Goal: Task Accomplishment & Management: Manage account settings

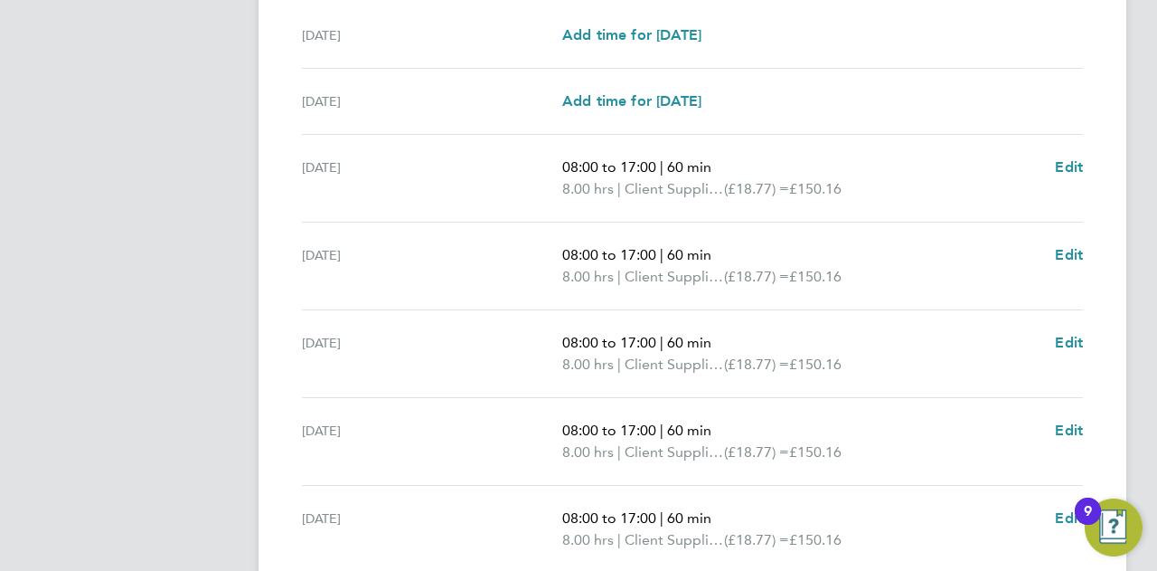
scroll to position [590, 0]
click at [1074, 157] on span "Edit" at bounding box center [1069, 165] width 28 height 17
select select "60"
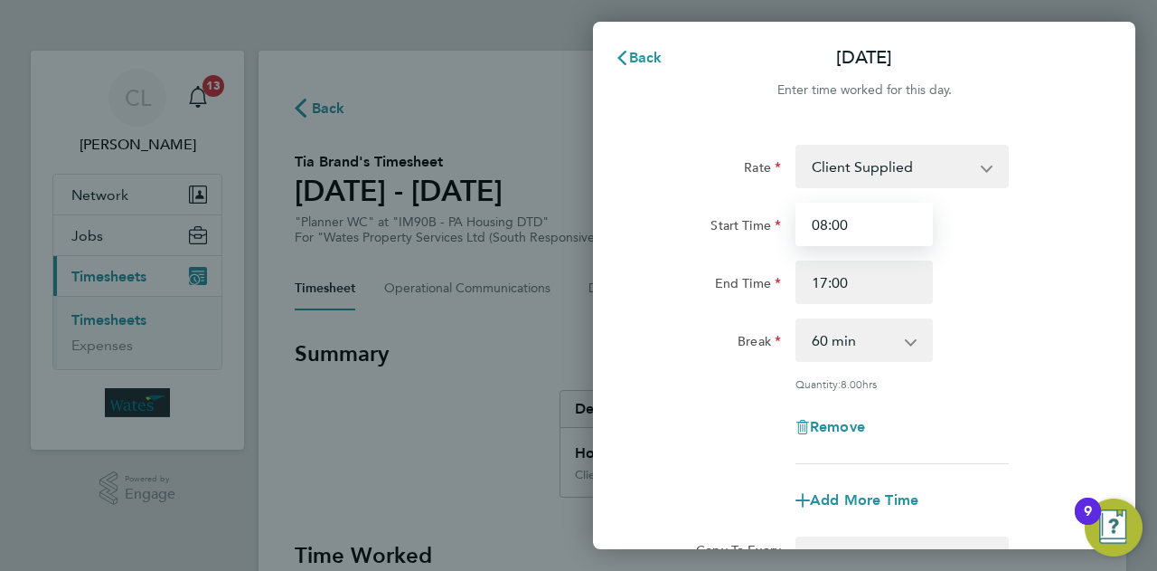
click at [888, 219] on input "08:00" at bounding box center [864, 224] width 137 height 43
click at [915, 168] on select "Client Supplied" at bounding box center [891, 166] width 188 height 40
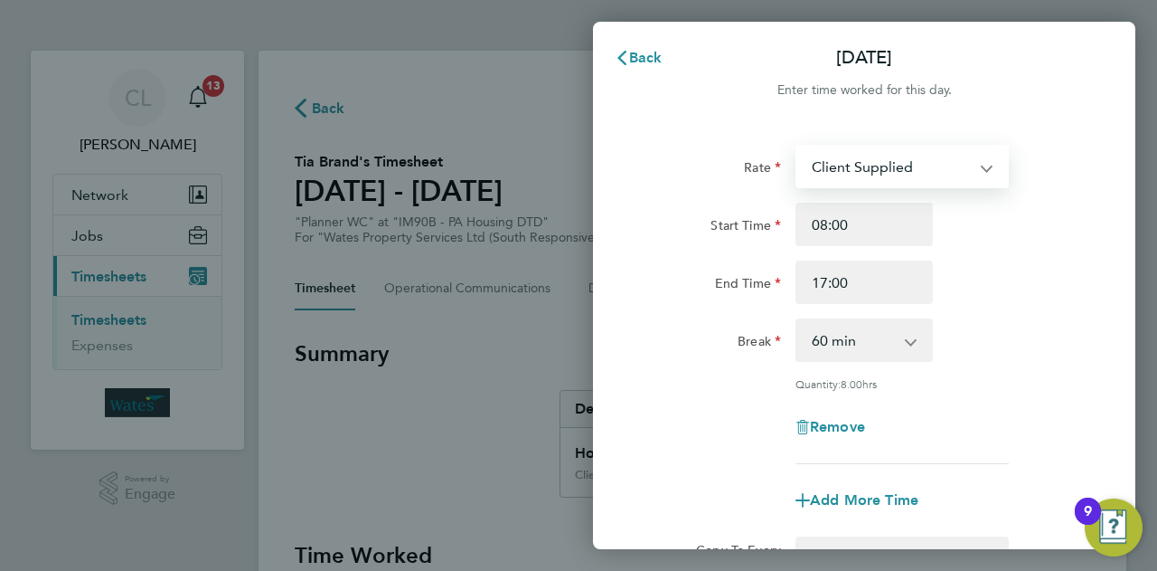
click at [915, 168] on select "Client Supplied" at bounding box center [891, 166] width 188 height 40
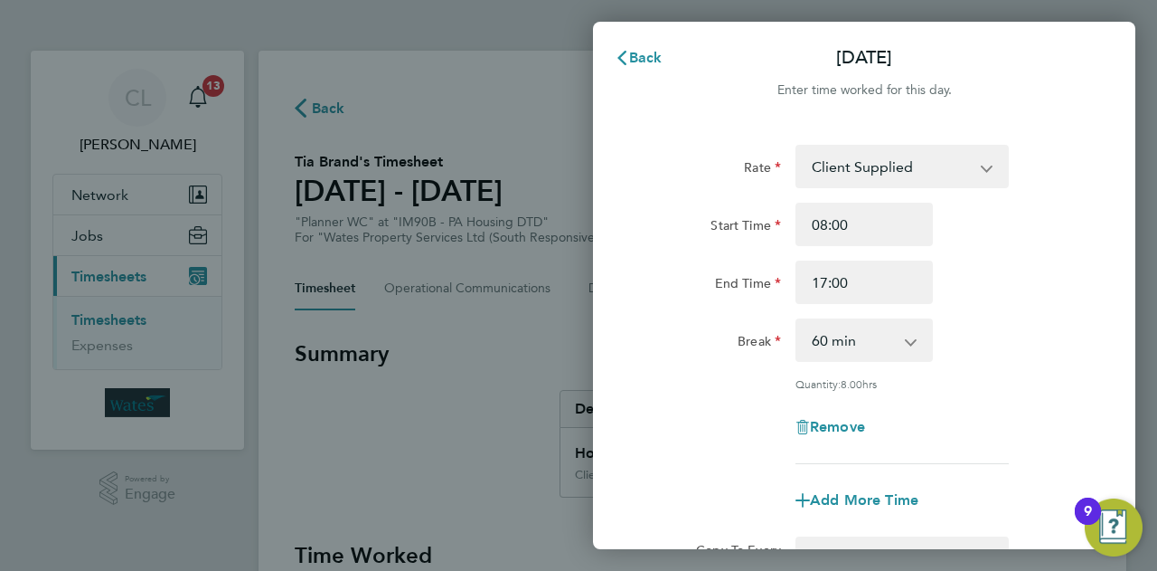
drag, startPoint x: 891, startPoint y: 247, endPoint x: 882, endPoint y: 238, distance: 12.2
click at [882, 238] on div "Start Time 08:00 End Time 17:00" at bounding box center [865, 253] width 456 height 101
drag, startPoint x: 882, startPoint y: 238, endPoint x: 796, endPoint y: 231, distance: 87.1
click at [796, 231] on input "08:00" at bounding box center [864, 224] width 137 height 43
click at [854, 280] on input "17:00" at bounding box center [864, 281] width 137 height 43
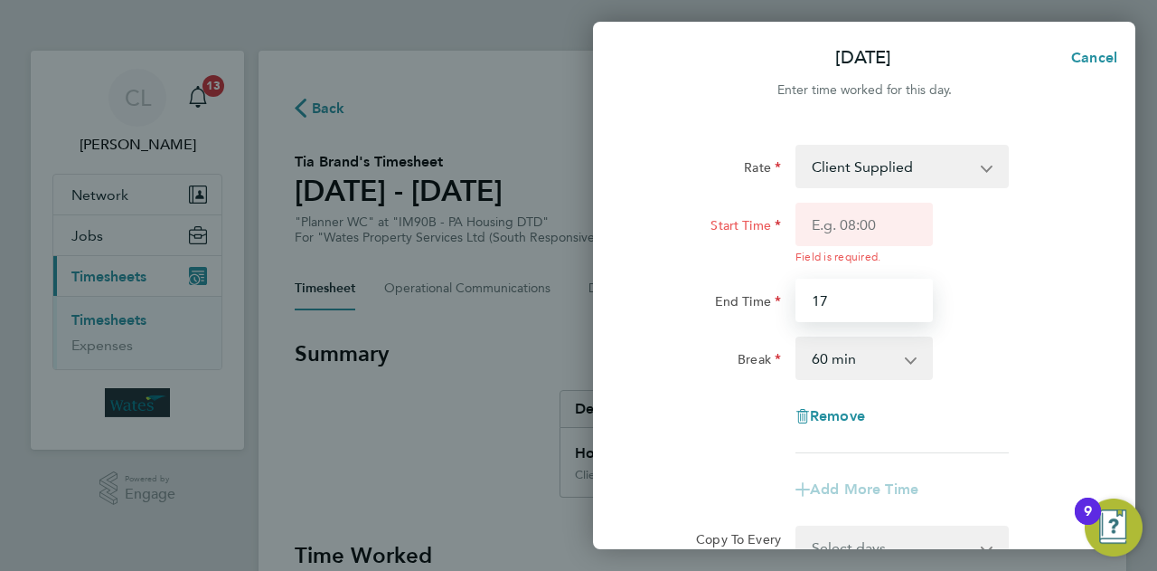
type input "1"
click at [729, 455] on app-timesheet-line-form-group "Rate Client Supplied Start Time Field is required. End Time Break 0 min 15 min …" at bounding box center [864, 328] width 441 height 366
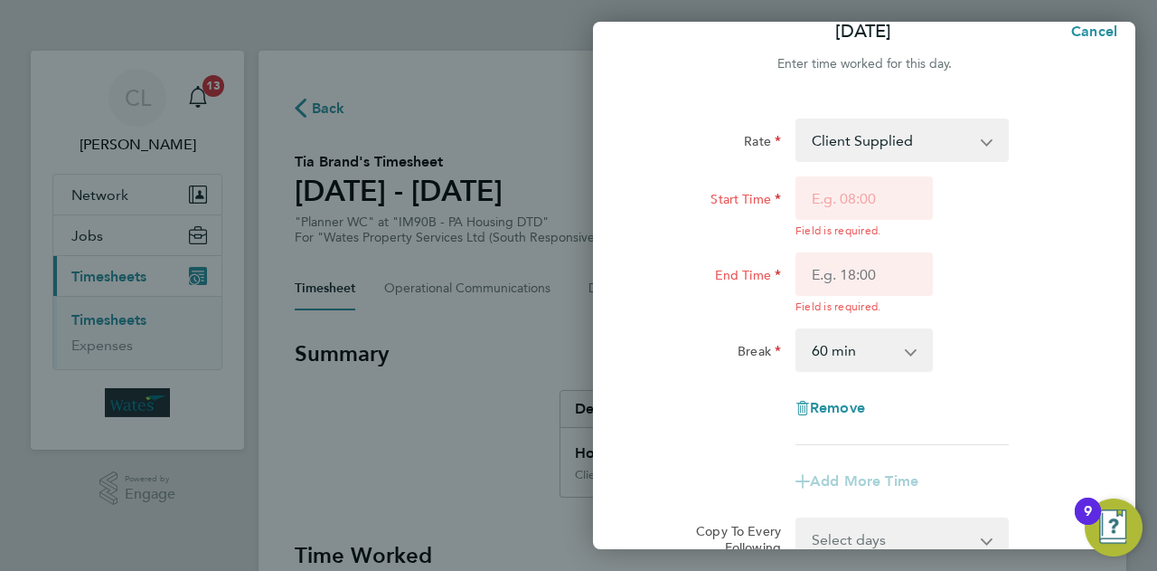
scroll to position [18, 0]
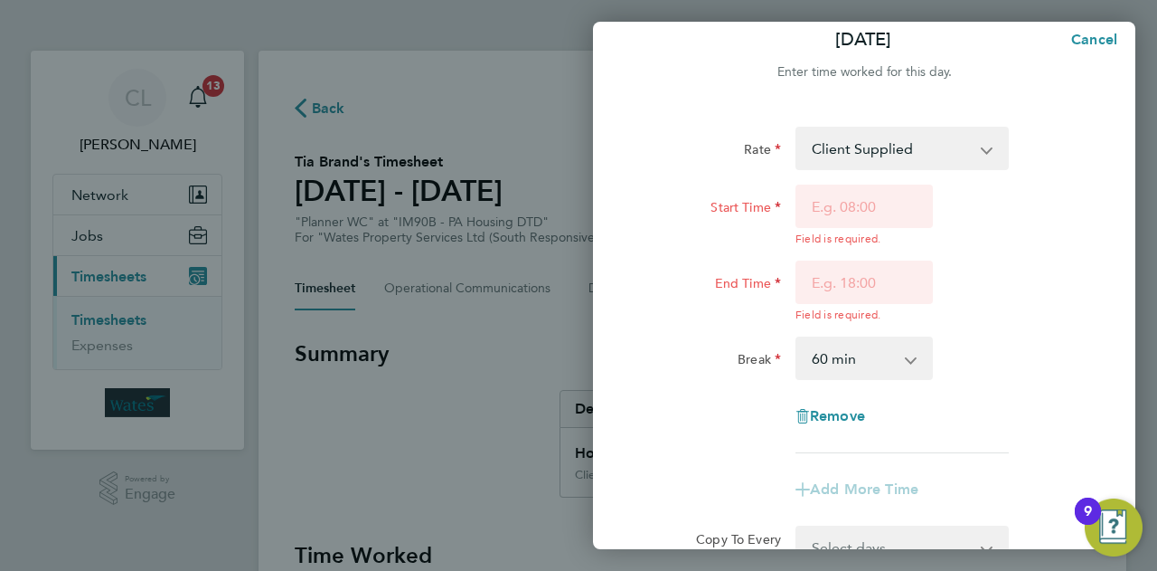
click at [716, 398] on div "Remove" at bounding box center [865, 415] width 456 height 43
click at [922, 135] on select "Client Supplied" at bounding box center [891, 148] width 188 height 40
click at [929, 139] on select "Client Supplied" at bounding box center [891, 148] width 188 height 40
click at [998, 245] on div "Start Time Field is required. End Time Field is required." at bounding box center [865, 252] width 456 height 137
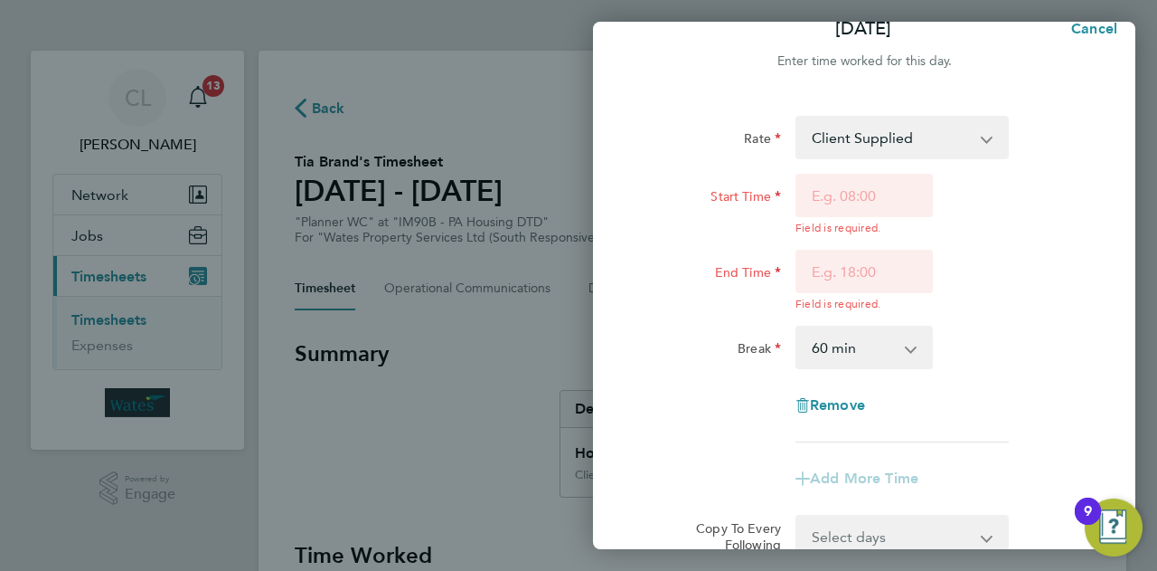
scroll to position [28, 0]
click at [831, 408] on span "Remove" at bounding box center [837, 405] width 55 height 17
select select "null"
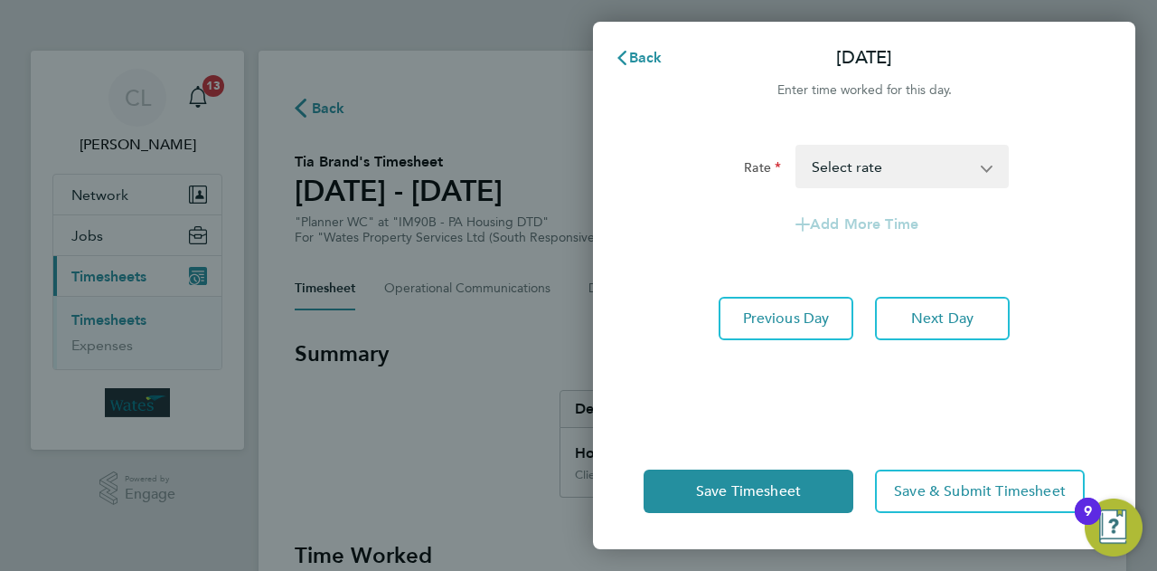
scroll to position [0, 0]
click at [892, 176] on select "Client Supplied Select rate" at bounding box center [891, 166] width 188 height 40
click at [738, 261] on div "Rate Client Supplied Select rate Add More Time Previous Day Next Day" at bounding box center [864, 278] width 542 height 310
click at [830, 221] on app-form-button "Add More Time" at bounding box center [864, 224] width 137 height 14
click at [803, 225] on app-form-button "Add More Time" at bounding box center [864, 224] width 137 height 14
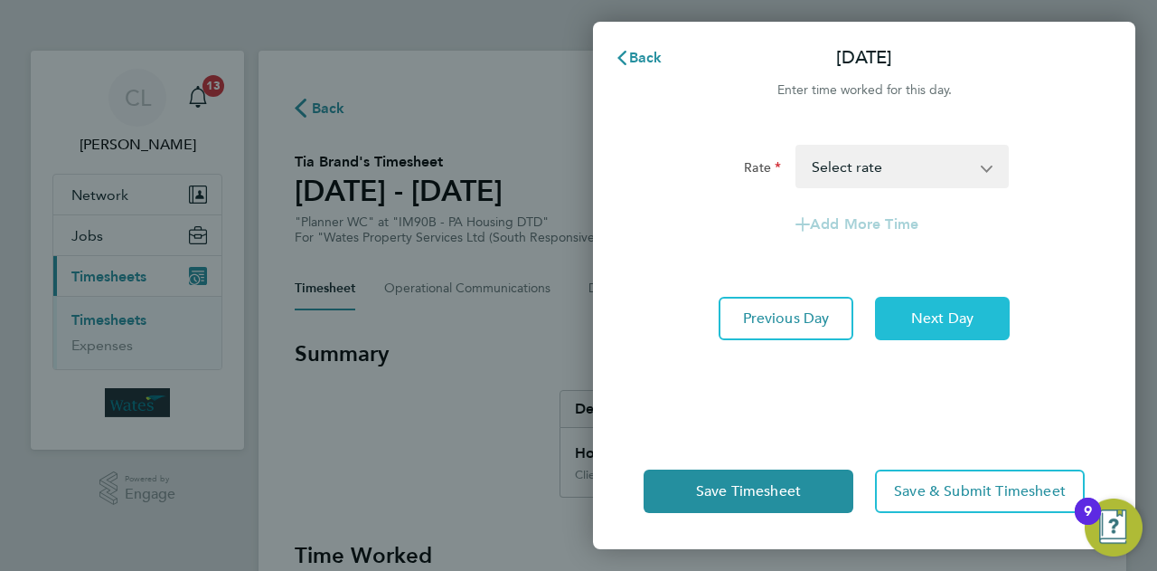
click at [917, 299] on button "Next Day" at bounding box center [942, 318] width 135 height 43
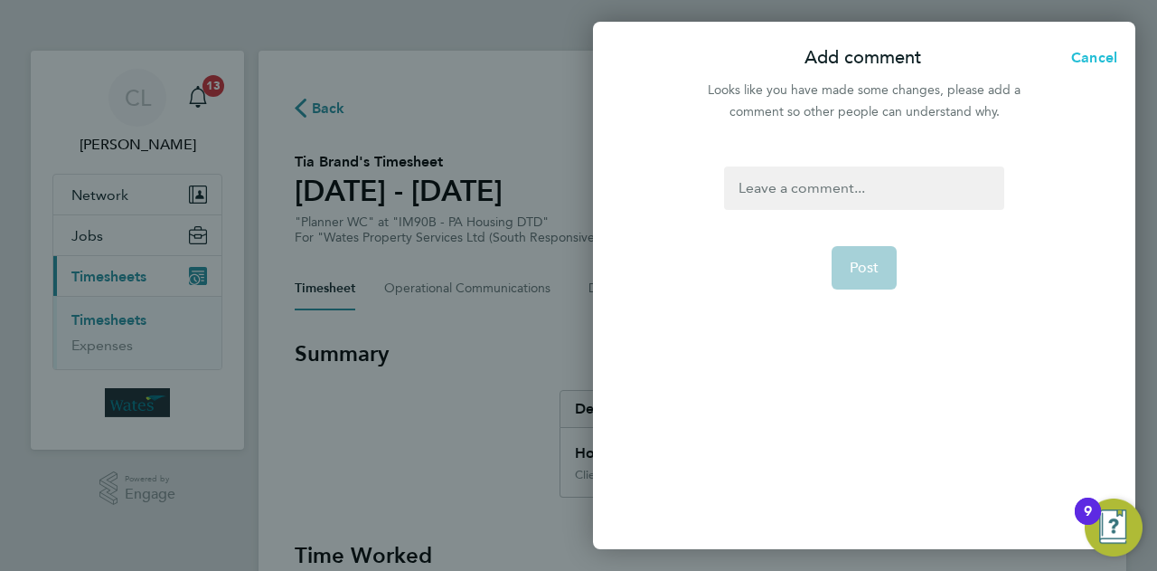
click at [1088, 54] on span "Cancel" at bounding box center [1092, 57] width 52 height 17
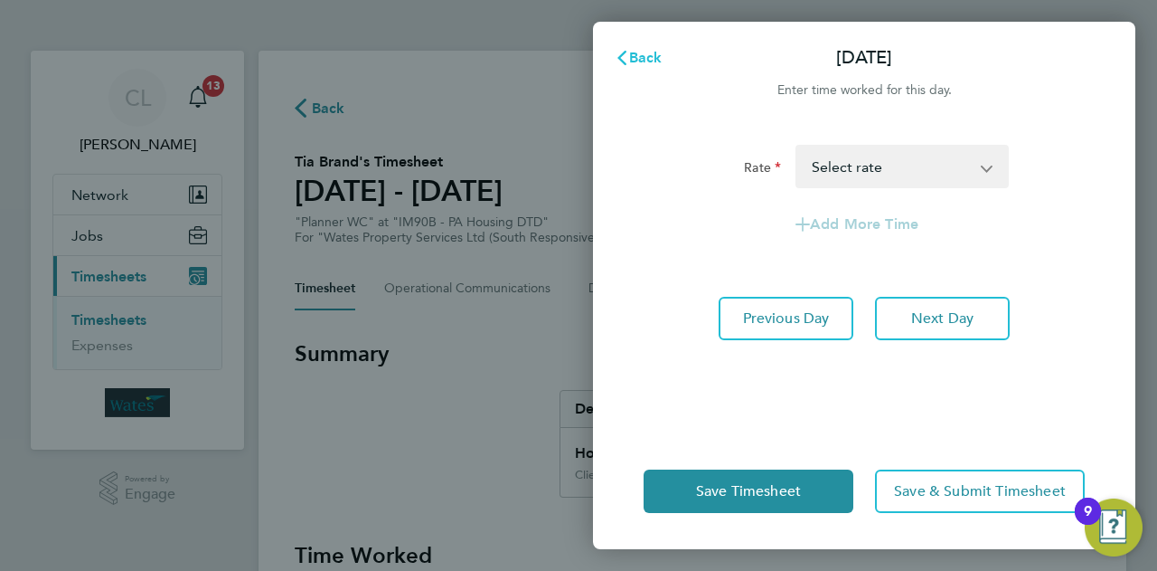
click at [637, 65] on span "Back" at bounding box center [645, 57] width 33 height 17
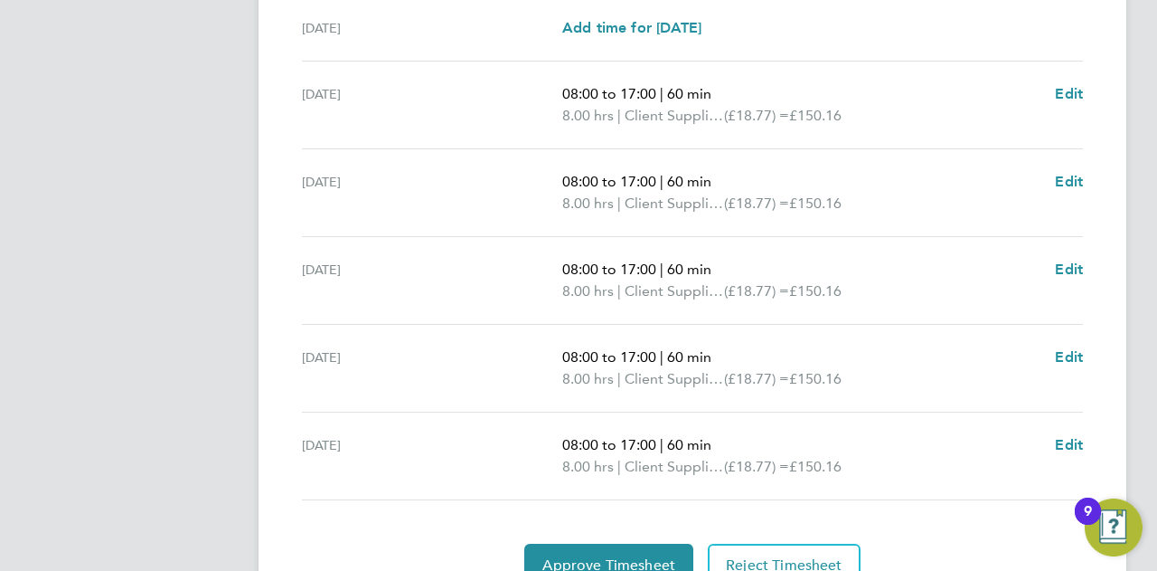
scroll to position [558, 0]
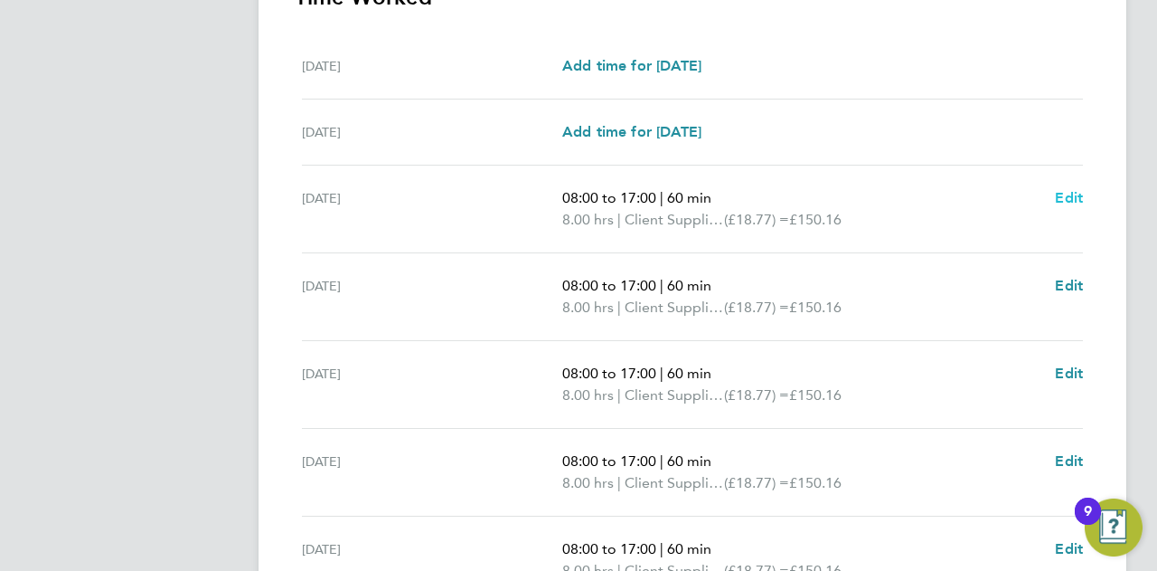
click at [1070, 195] on span "Edit" at bounding box center [1069, 197] width 28 height 17
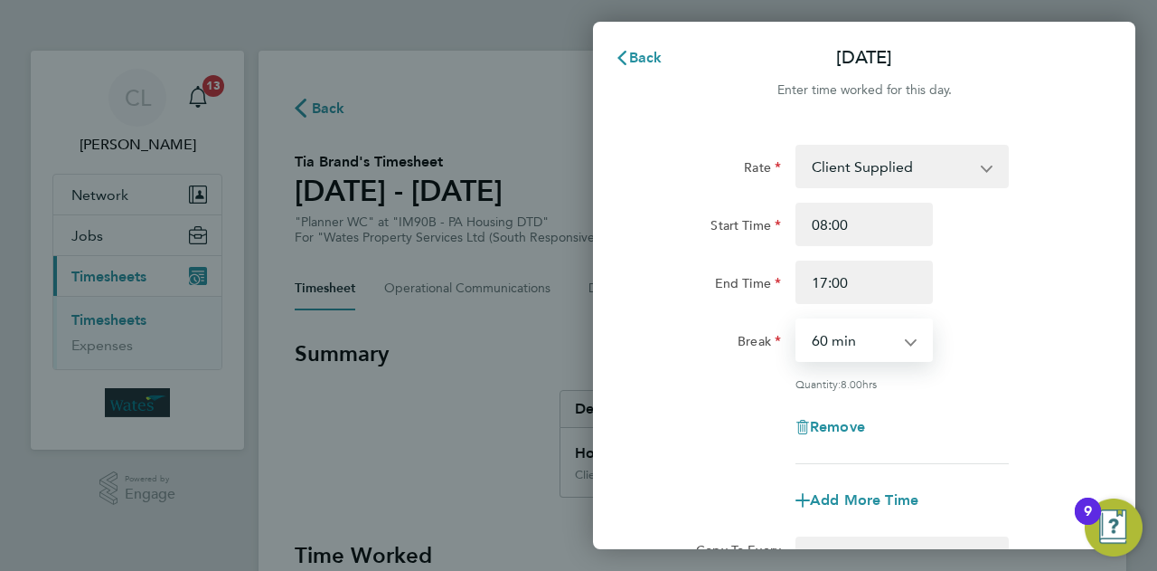
click at [874, 344] on select "0 min 15 min 30 min 45 min 60 min 75 min 90 min" at bounding box center [853, 340] width 112 height 40
select select "0"
click at [797, 320] on select "0 min 15 min 30 min 45 min 60 min 75 min 90 min" at bounding box center [853, 340] width 112 height 40
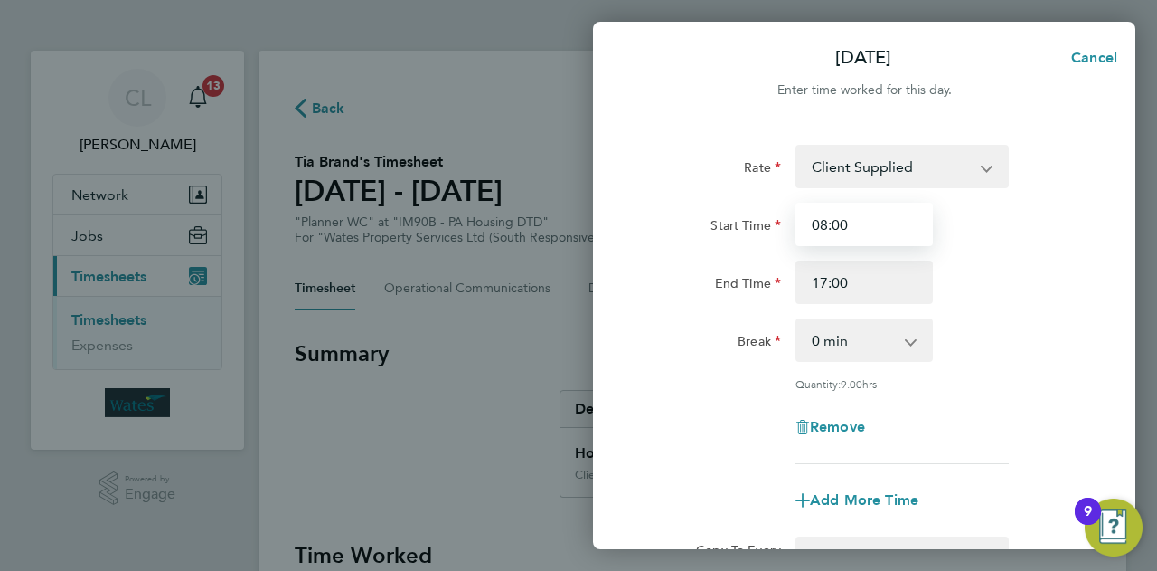
click at [899, 224] on input "08:00" at bounding box center [864, 224] width 137 height 43
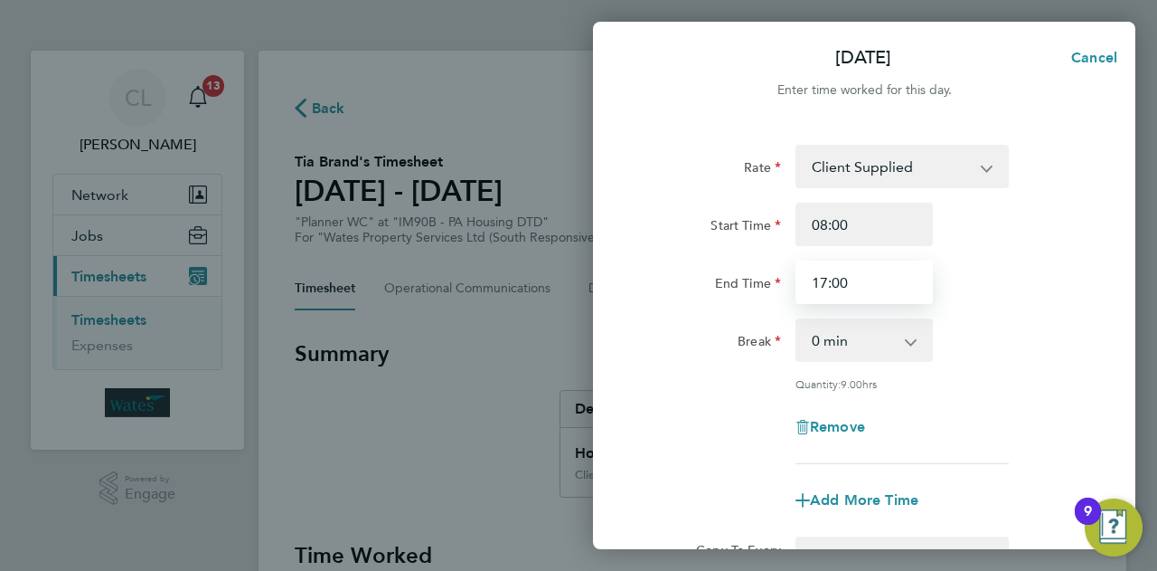
click at [866, 270] on input "17:00" at bounding box center [864, 281] width 137 height 43
type input "1"
click at [1021, 325] on div "Break 0 min 15 min 30 min 45 min 60 min 75 min 90 min" at bounding box center [865, 339] width 456 height 43
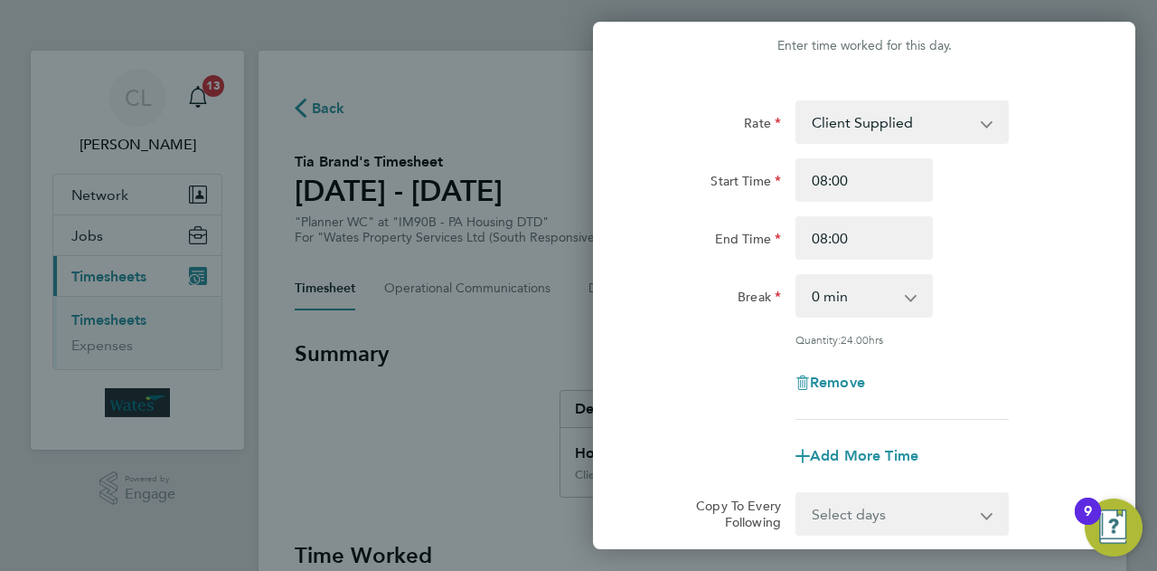
scroll to position [40, 0]
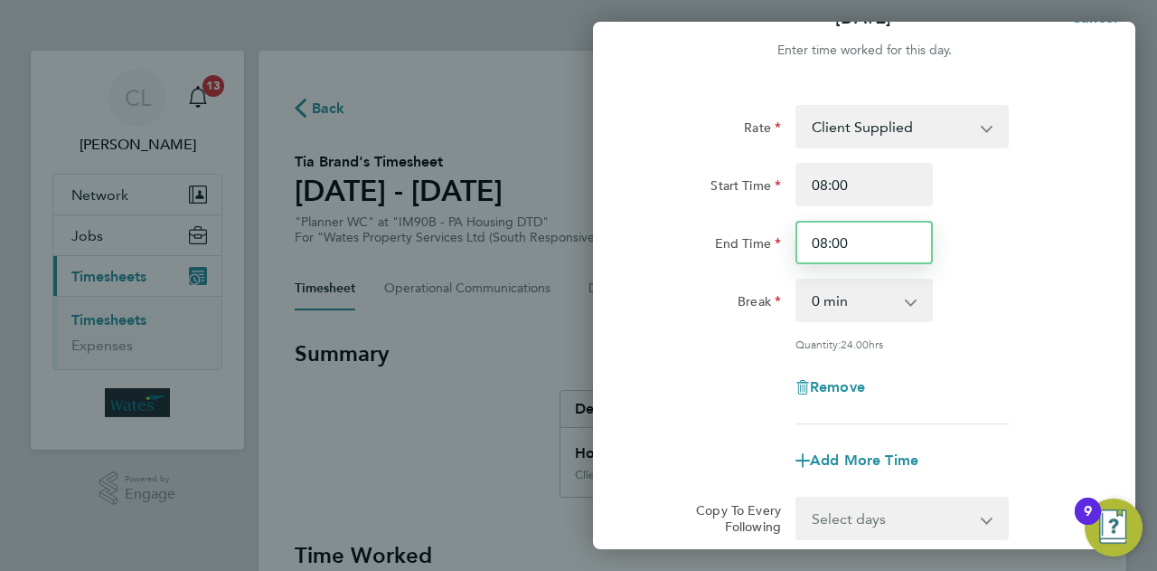
click at [881, 237] on input "08:00" at bounding box center [864, 242] width 137 height 43
click at [1031, 304] on div "Break 0 min 15 min 30 min 45 min 60 min 75 min 90 min" at bounding box center [865, 299] width 456 height 43
click at [891, 250] on input "08:01" at bounding box center [864, 242] width 137 height 43
type input "0"
drag, startPoint x: 891, startPoint y: 250, endPoint x: 958, endPoint y: 613, distance: 369.7
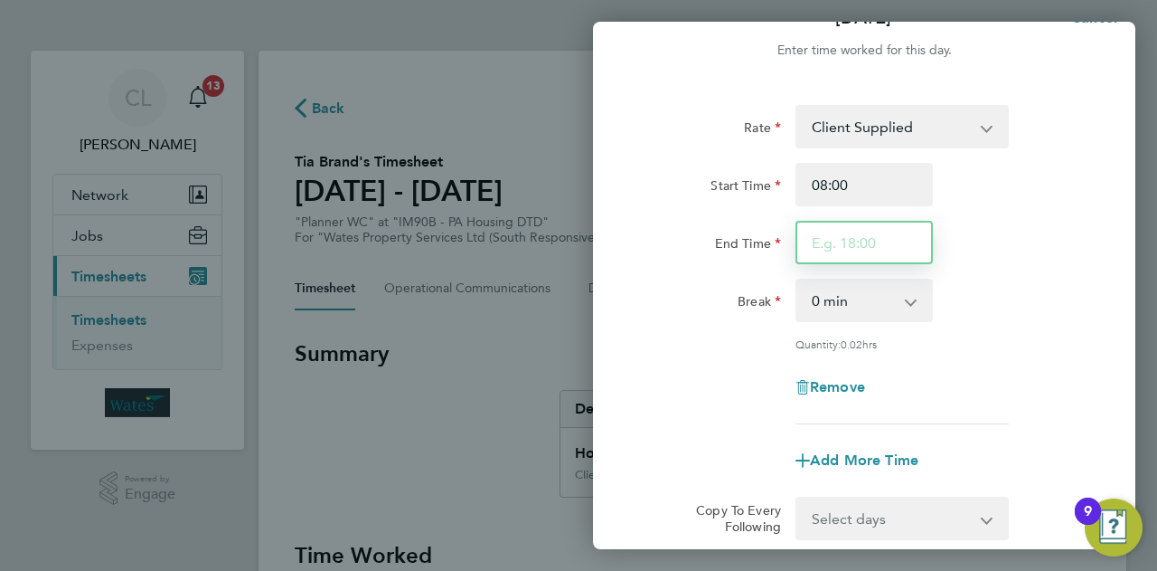
click at [958, 0] on html "CL Charlie-Rene Lewer Notifications 13 Applications: Network Sites Jobs Placeme…" at bounding box center [578, 0] width 1157 height 0
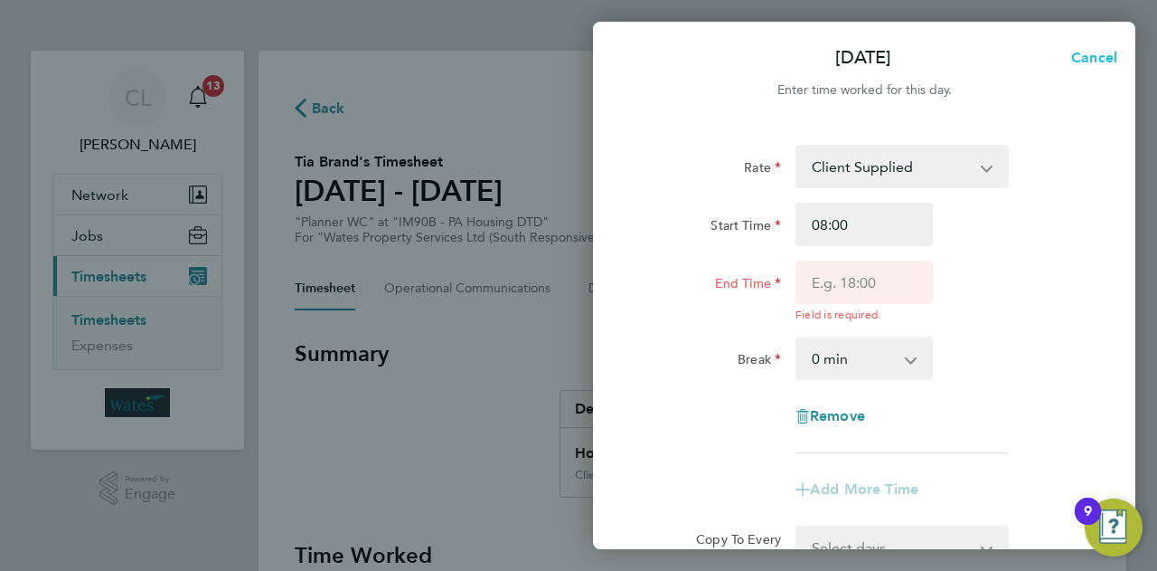
click at [1100, 53] on span "Cancel" at bounding box center [1092, 57] width 52 height 17
select select "60"
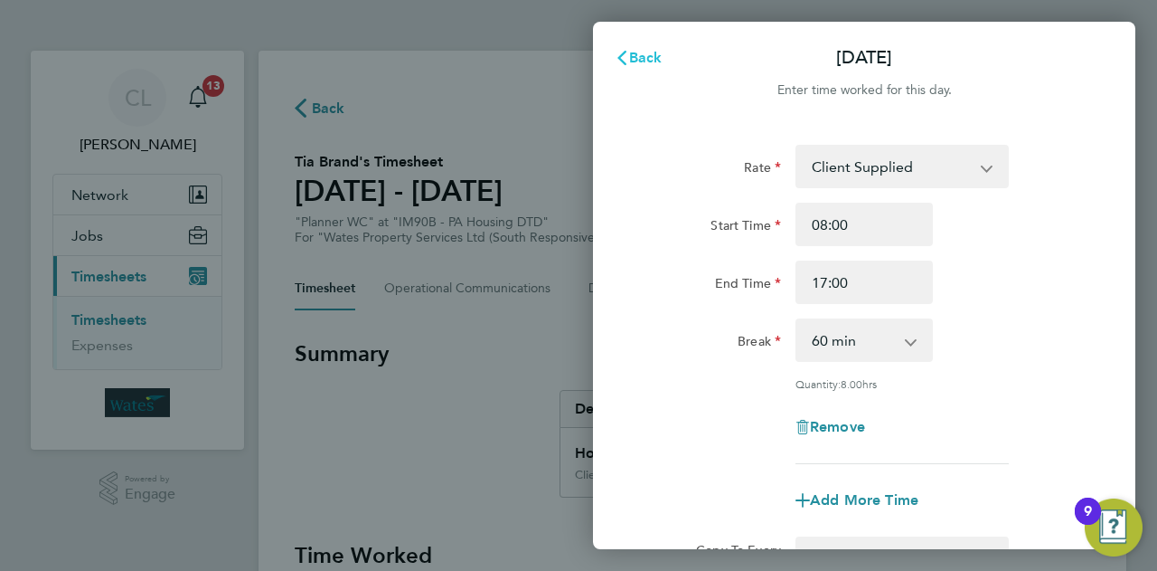
click at [651, 59] on span "Back" at bounding box center [645, 57] width 33 height 17
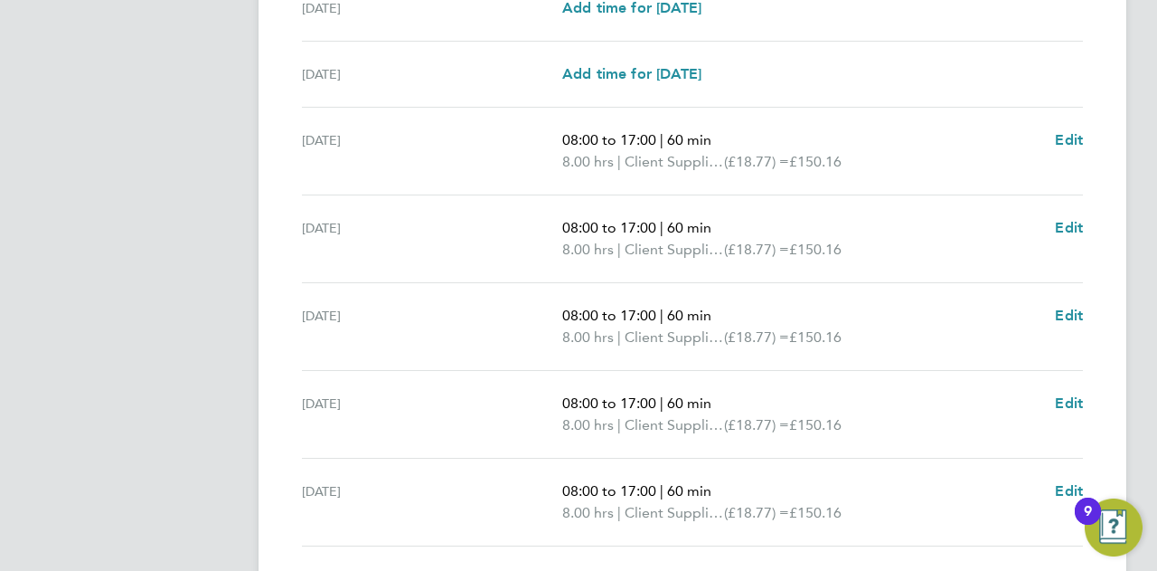
scroll to position [615, 0]
click at [1082, 137] on span "Edit" at bounding box center [1069, 140] width 28 height 17
select select "60"
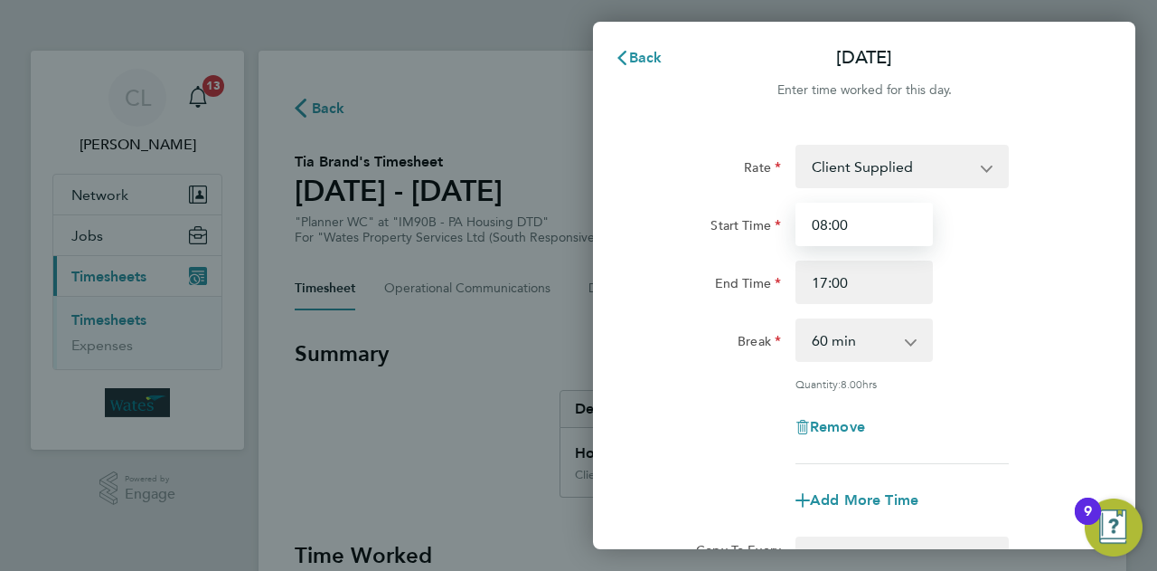
drag, startPoint x: 866, startPoint y: 220, endPoint x: 797, endPoint y: 232, distance: 69.9
click at [797, 232] on input "08:00" at bounding box center [864, 224] width 137 height 43
type input "08:00"
click at [959, 212] on div "Start Time 08:00" at bounding box center [865, 224] width 456 height 43
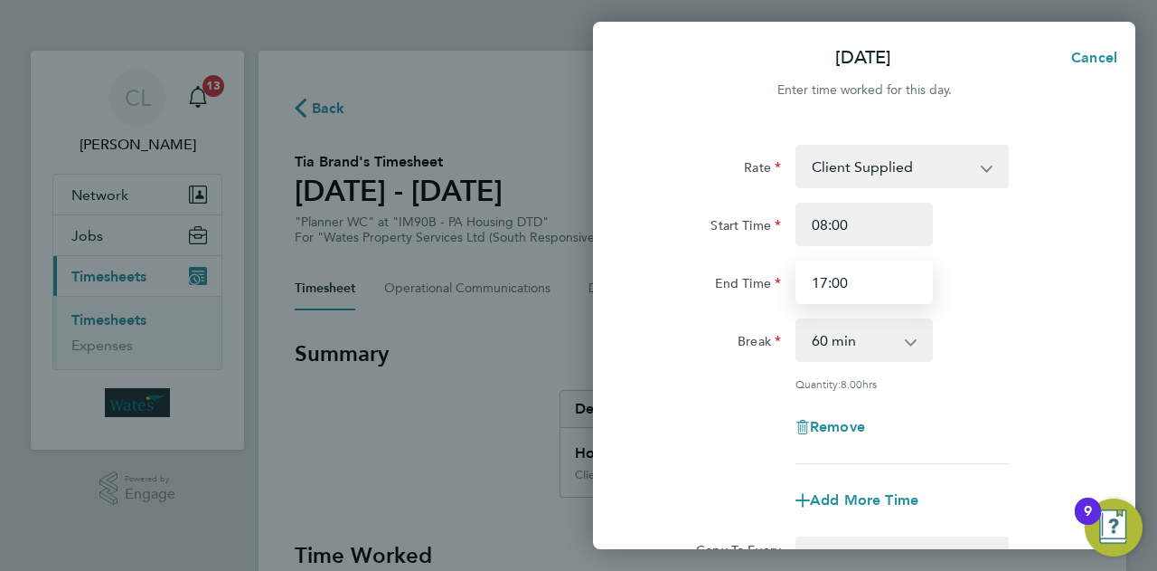
click at [908, 276] on input "17:00" at bounding box center [864, 281] width 137 height 43
type input "08:00"
click at [988, 347] on div "Break 0 min 15 min 30 min 45 min 60 min 75 min 90 min" at bounding box center [865, 339] width 456 height 43
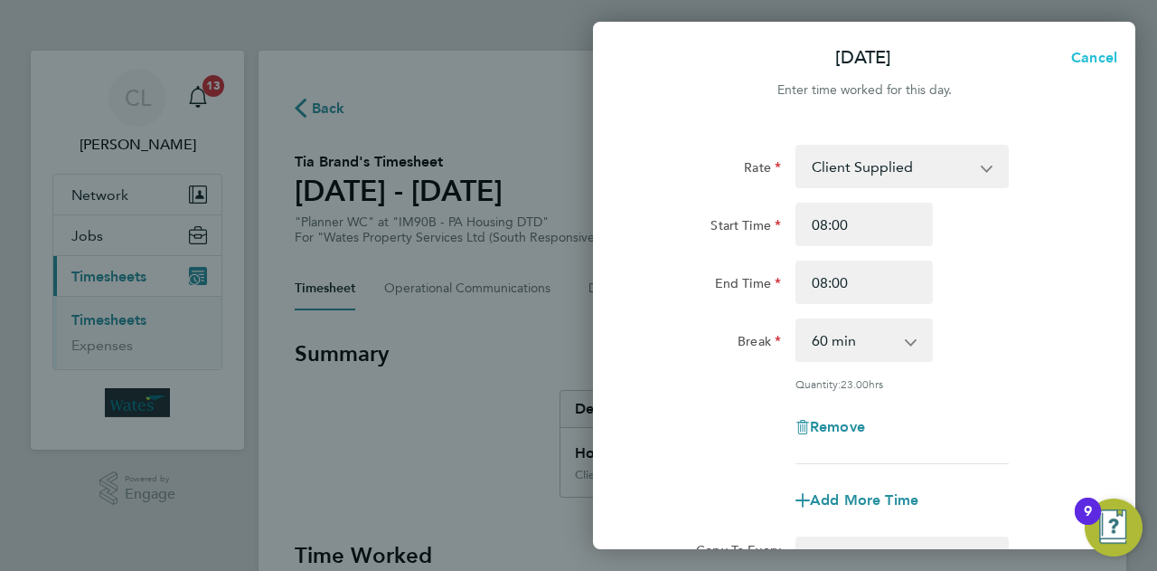
click at [1095, 57] on span "Cancel" at bounding box center [1092, 57] width 52 height 17
select select "60"
click at [514, 110] on div "Back Mon 22 Sep Enter time worked for this day. Rate Client Supplied Start Time…" at bounding box center [578, 285] width 1157 height 571
click at [646, 55] on span "Back" at bounding box center [645, 57] width 33 height 17
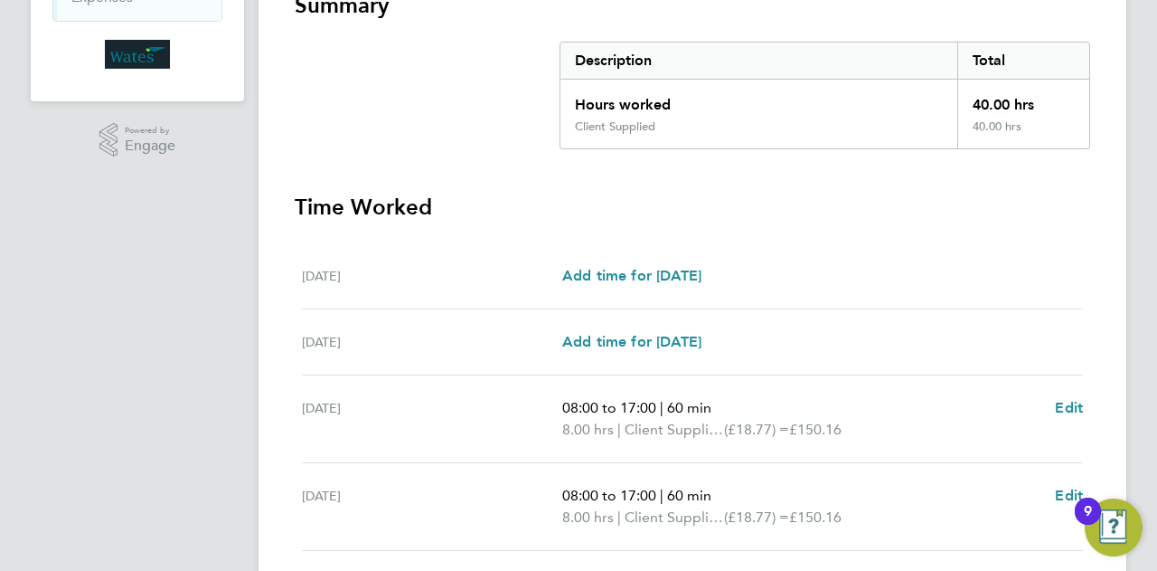
scroll to position [620, 0]
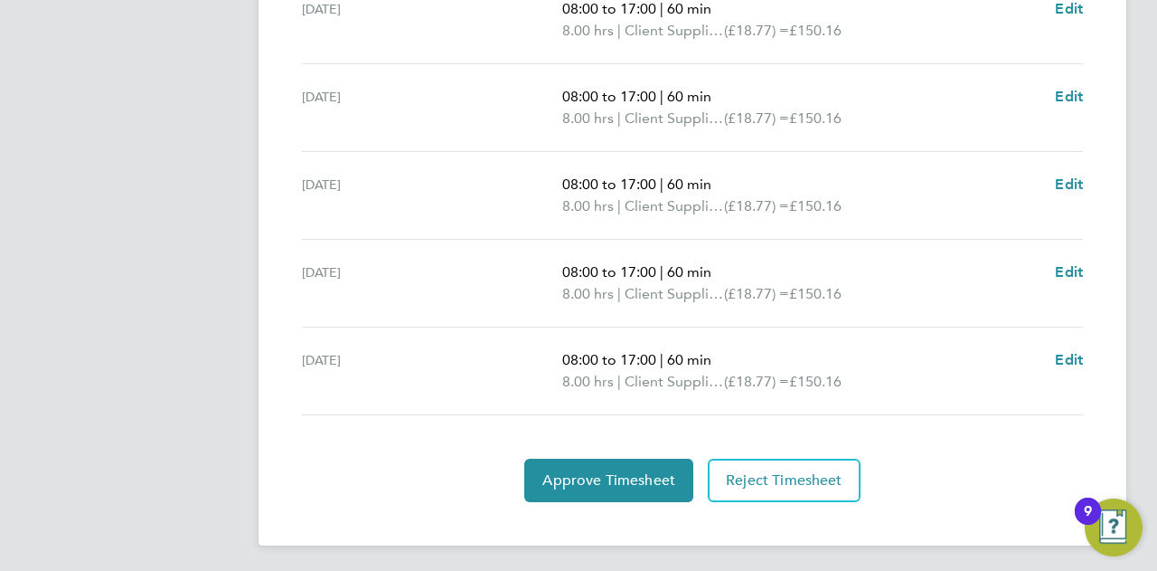
drag, startPoint x: 410, startPoint y: 111, endPoint x: 775, endPoint y: 596, distance: 606.3
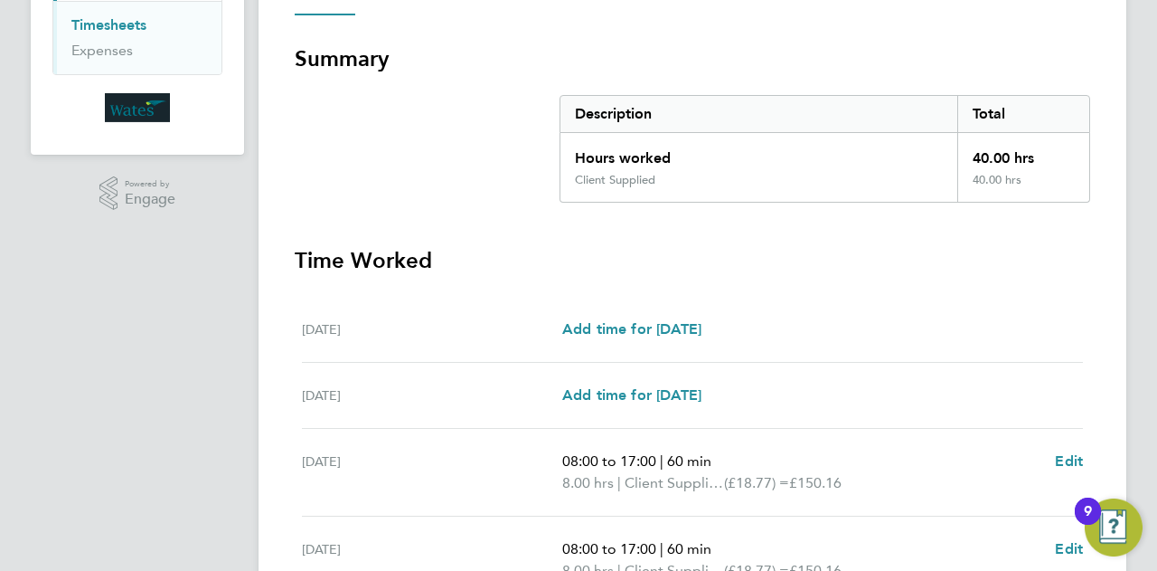
click at [866, 399] on div "Add time for Sun 21 Sep Add time for Sun 21 Sep" at bounding box center [822, 395] width 521 height 22
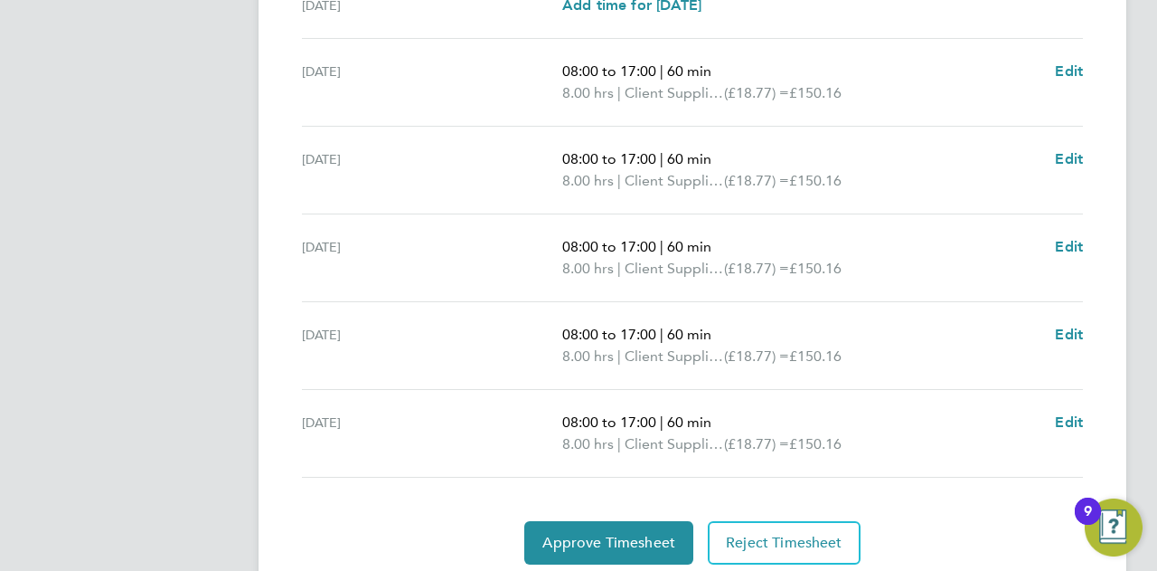
scroll to position [656, 0]
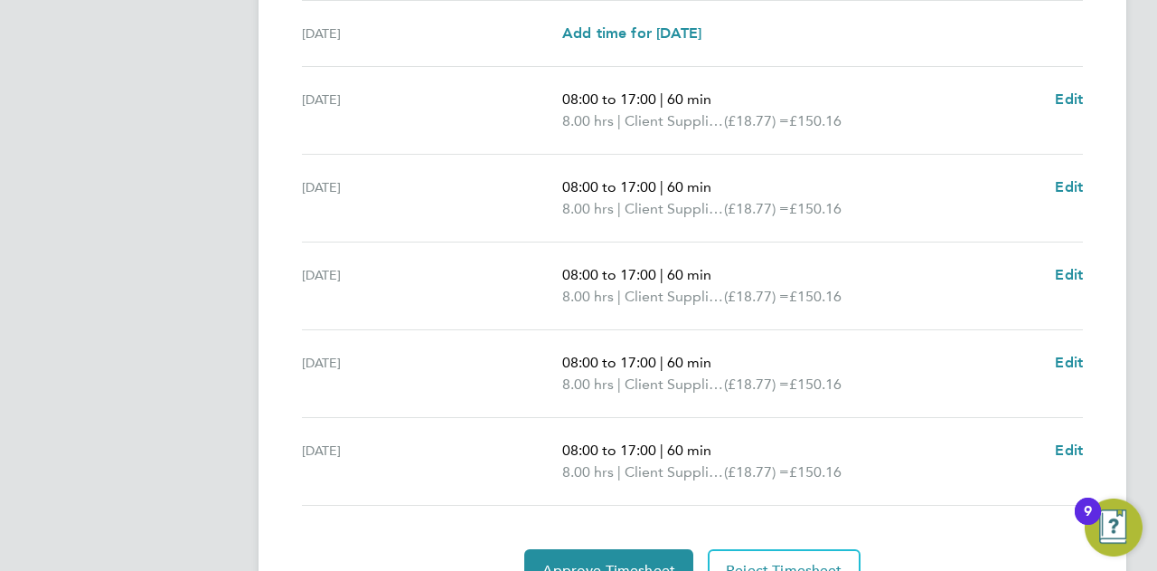
drag, startPoint x: 873, startPoint y: 111, endPoint x: 504, endPoint y: 90, distance: 370.4
click at [504, 90] on div "Mon 22 Sep 08:00 to 17:00 | 60 min 8.00 hrs | Client Supplied (£18.77) = £150.1…" at bounding box center [692, 111] width 781 height 88
click at [889, 110] on p "8.00 hrs | Client Supplied (£18.77) = £150.16" at bounding box center [801, 121] width 478 height 22
drag, startPoint x: 790, startPoint y: 106, endPoint x: 627, endPoint y: 80, distance: 164.7
click at [548, 81] on div "Mon 22 Sep 08:00 to 17:00 | 60 min 8.00 hrs | Client Supplied (£18.77) = £150.1…" at bounding box center [692, 111] width 781 height 88
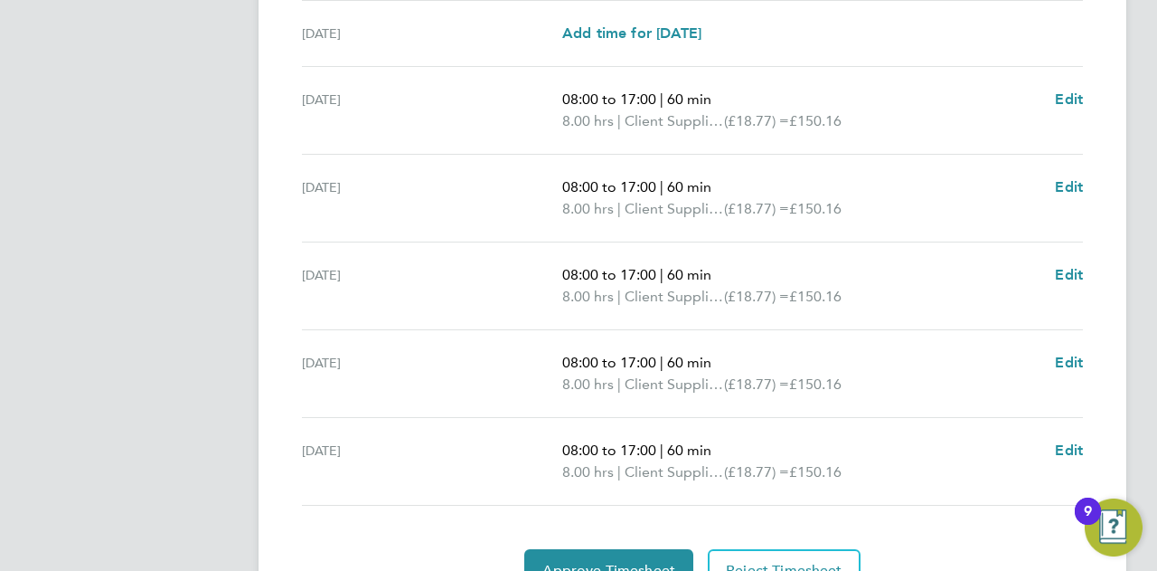
click at [776, 77] on div "Mon 22 Sep 08:00 to 17:00 | 60 min 8.00 hrs | Client Supplied (£18.77) = £150.1…" at bounding box center [692, 111] width 781 height 88
click at [852, 71] on div "Mon 22 Sep 08:00 to 17:00 | 60 min 8.00 hrs | Client Supplied (£18.77) = £150.1…" at bounding box center [692, 111] width 781 height 88
click at [888, 117] on p "8.00 hrs | Client Supplied (£18.77) = £150.16" at bounding box center [801, 121] width 478 height 22
click at [840, 120] on span "£150.16" at bounding box center [815, 120] width 52 height 17
click at [882, 131] on div "Mon 22 Sep 08:00 to 17:00 | 60 min 8.00 hrs | Client Supplied (£18.77) = £150.1…" at bounding box center [692, 111] width 781 height 88
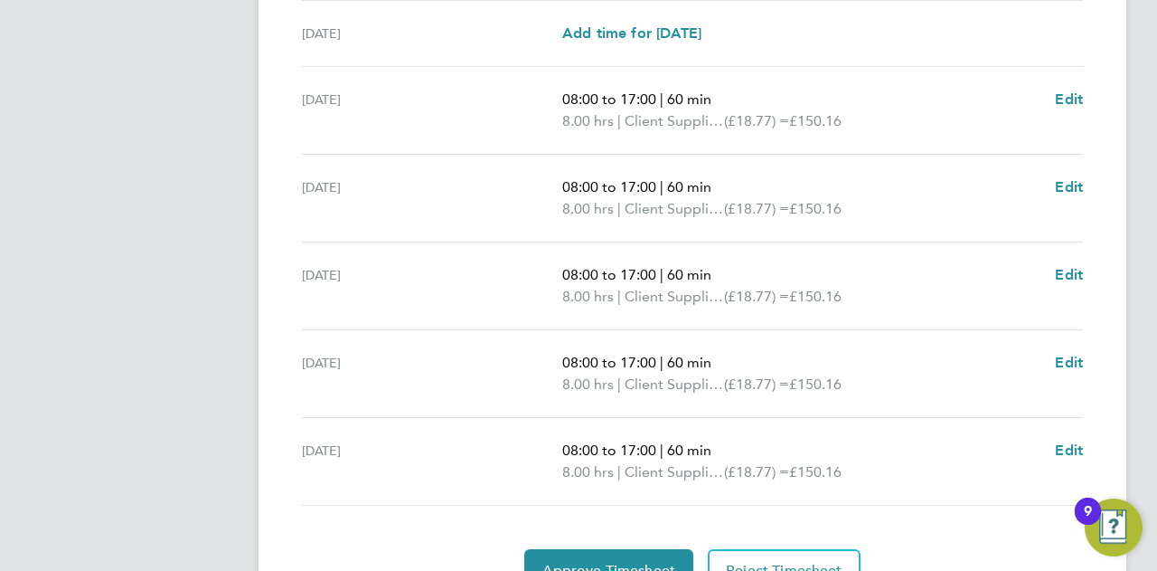
click at [875, 135] on div "Mon 22 Sep 08:00 to 17:00 | 60 min 8.00 hrs | Client Supplied (£18.77) = £150.1…" at bounding box center [692, 111] width 781 height 88
drag, startPoint x: 873, startPoint y: 124, endPoint x: 564, endPoint y: 71, distance: 313.6
click at [564, 71] on div "Mon 22 Sep 08:00 to 17:00 | 60 min 8.00 hrs | Client Supplied (£18.77) = £150.1…" at bounding box center [692, 111] width 781 height 88
click at [887, 112] on p "8.00 hrs | Client Supplied (£18.77) = £150.16" at bounding box center [801, 121] width 478 height 22
click at [1072, 95] on span "Edit" at bounding box center [1069, 98] width 28 height 17
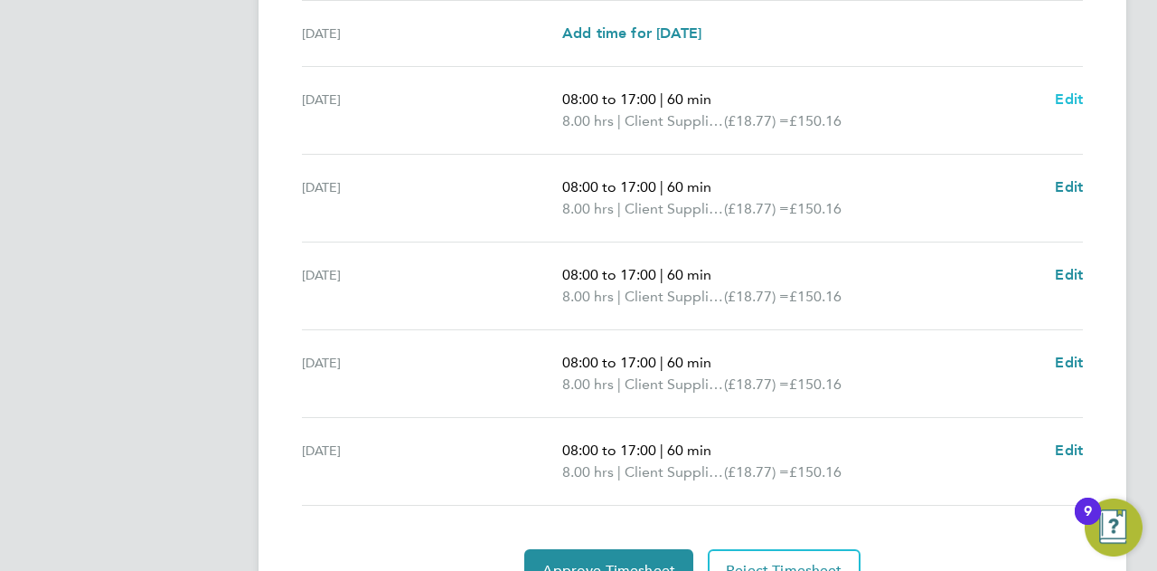
select select "60"
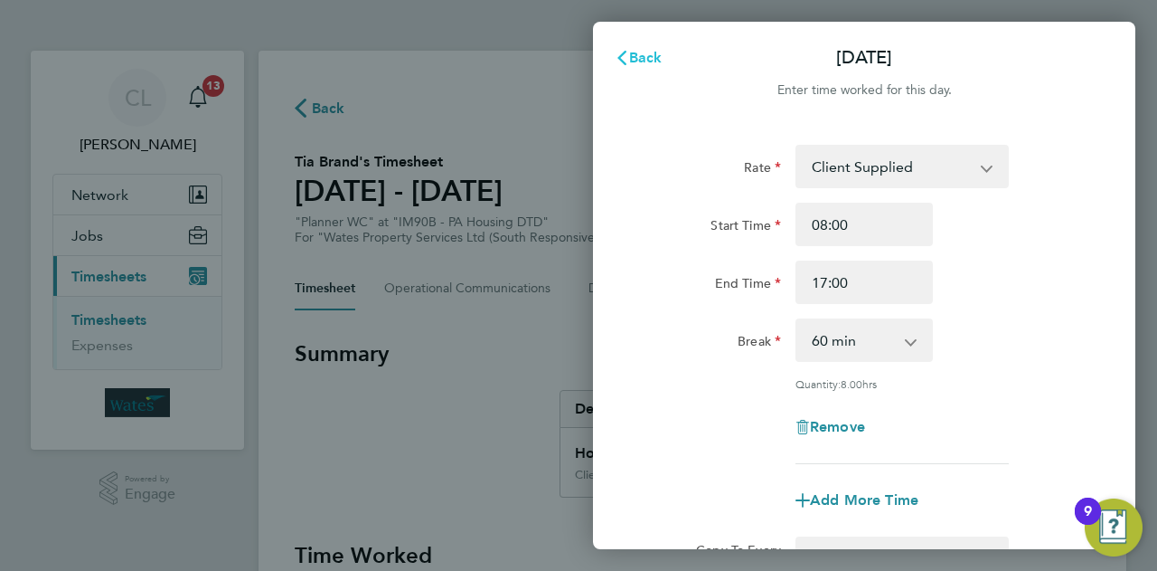
click at [644, 66] on span "Back" at bounding box center [645, 57] width 33 height 17
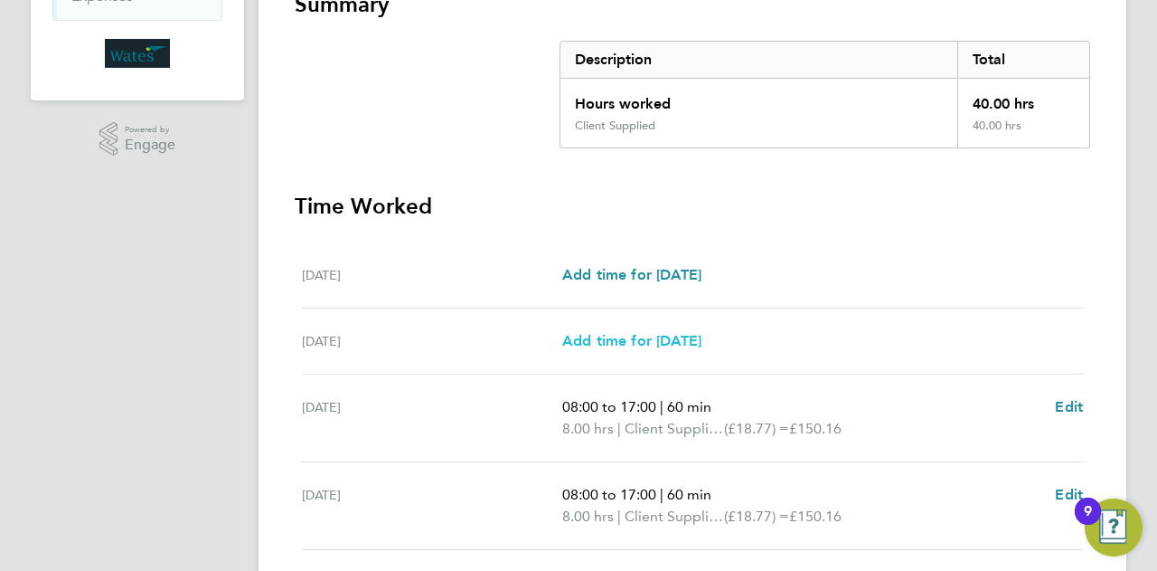
scroll to position [362, 0]
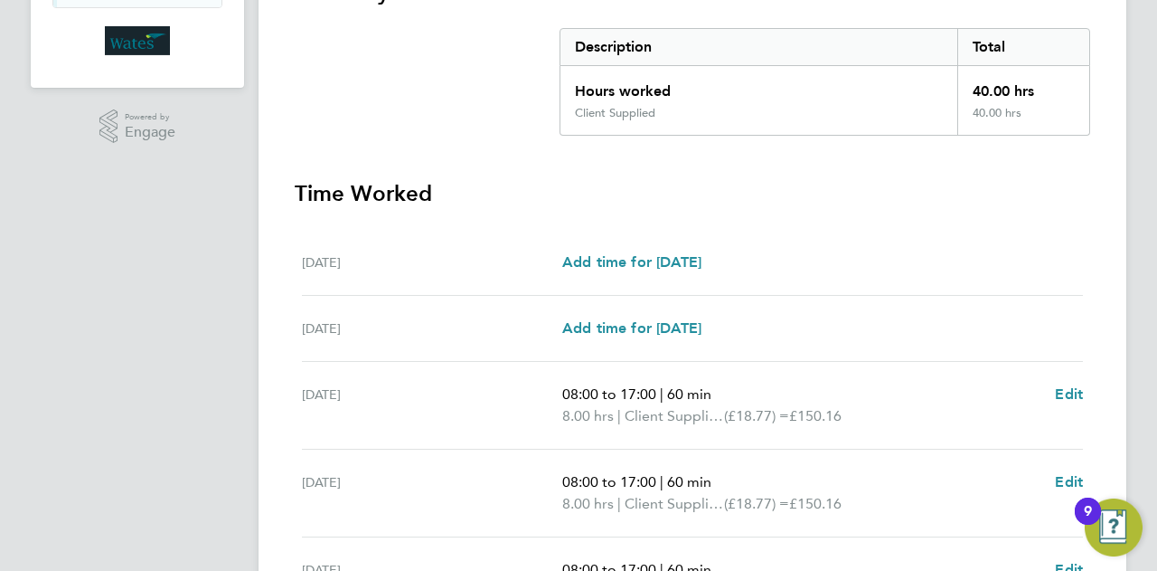
drag, startPoint x: 524, startPoint y: 359, endPoint x: 939, endPoint y: 359, distance: 414.1
click at [950, 509] on ul "Sat 20 Sep Add time for Sat 20 Sep Add time for Sat 20 Sep Sun 21 Sep Add time …" at bounding box center [693, 515] width 796 height 571
click at [940, 353] on div "Sun 21 Sep Add time for Sun 21 Sep Add time for Sun 21 Sep" at bounding box center [692, 329] width 781 height 66
click at [1080, 390] on span "Edit" at bounding box center [1069, 393] width 28 height 17
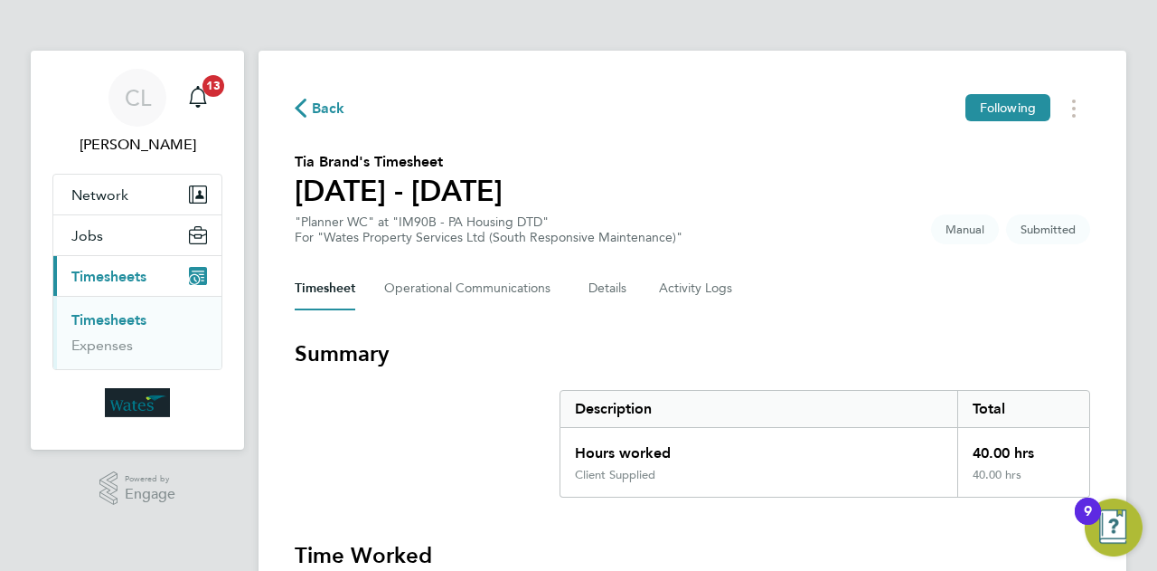
select select "60"
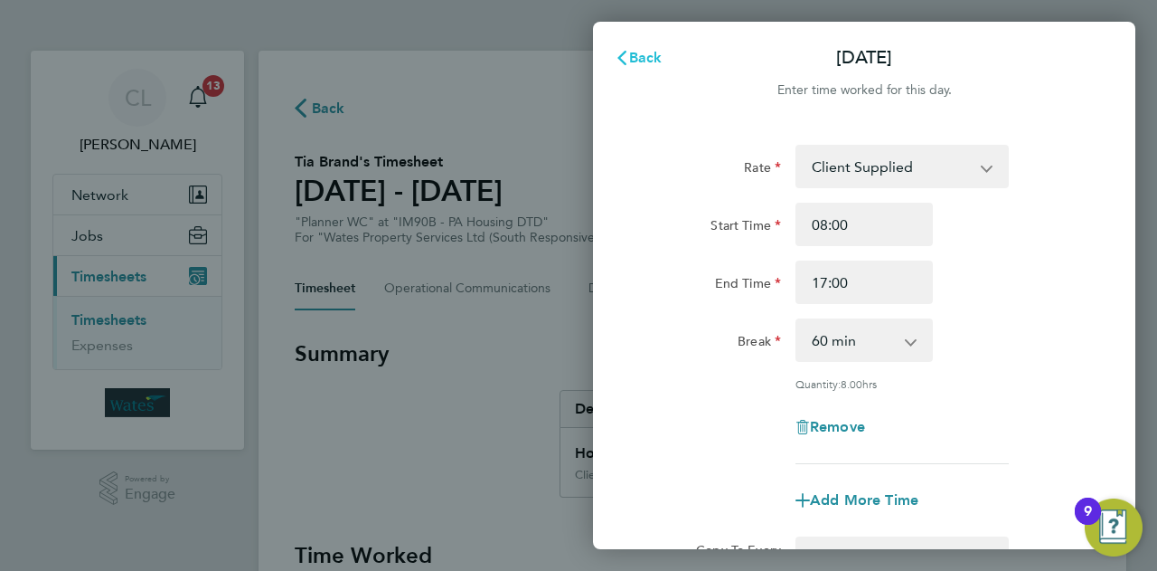
drag, startPoint x: 638, startPoint y: 61, endPoint x: 627, endPoint y: 64, distance: 12.1
click at [637, 61] on span "Back" at bounding box center [645, 57] width 33 height 17
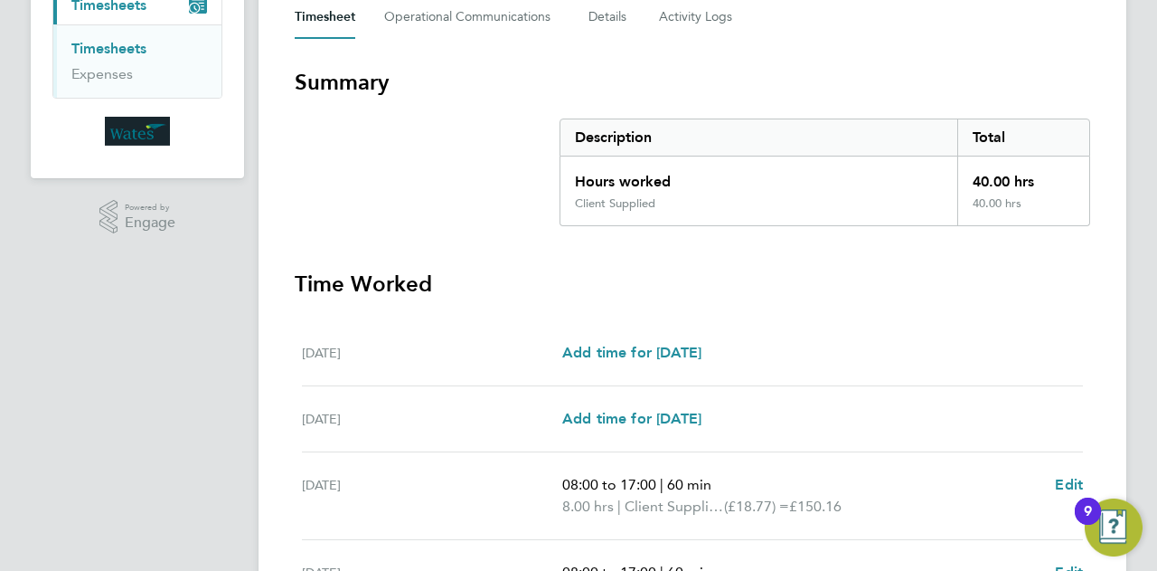
scroll to position [452, 0]
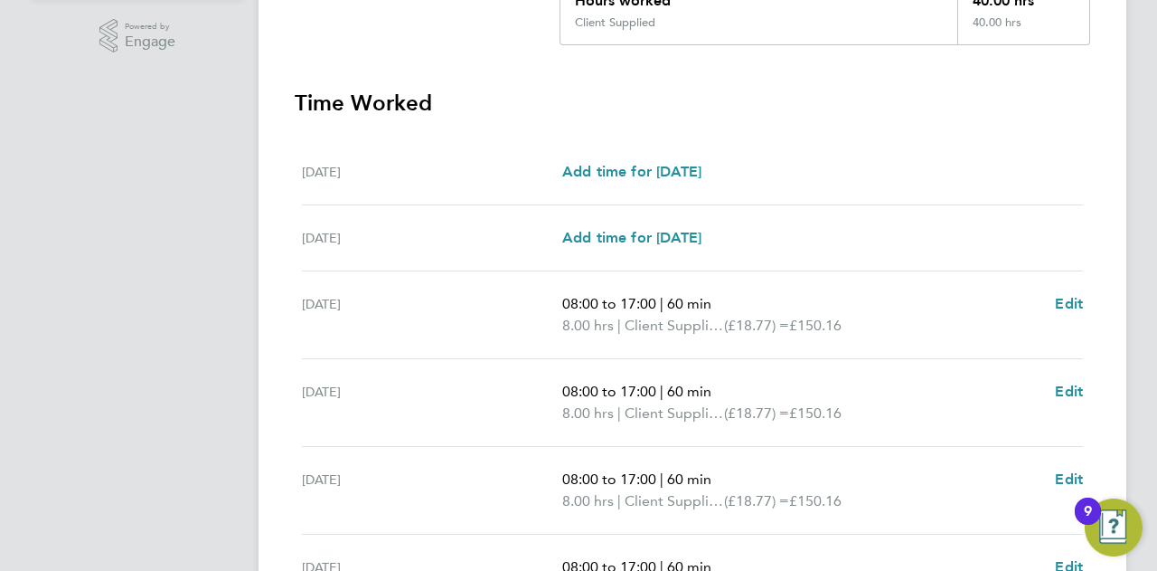
drag, startPoint x: 805, startPoint y: 305, endPoint x: 1106, endPoint y: 431, distance: 326.6
click at [1106, 431] on div "Back Following Tia Brand's Timesheet 20 - 26 Sept 2025 "Planner WC" at "IM90B -…" at bounding box center [693, 219] width 868 height 1241
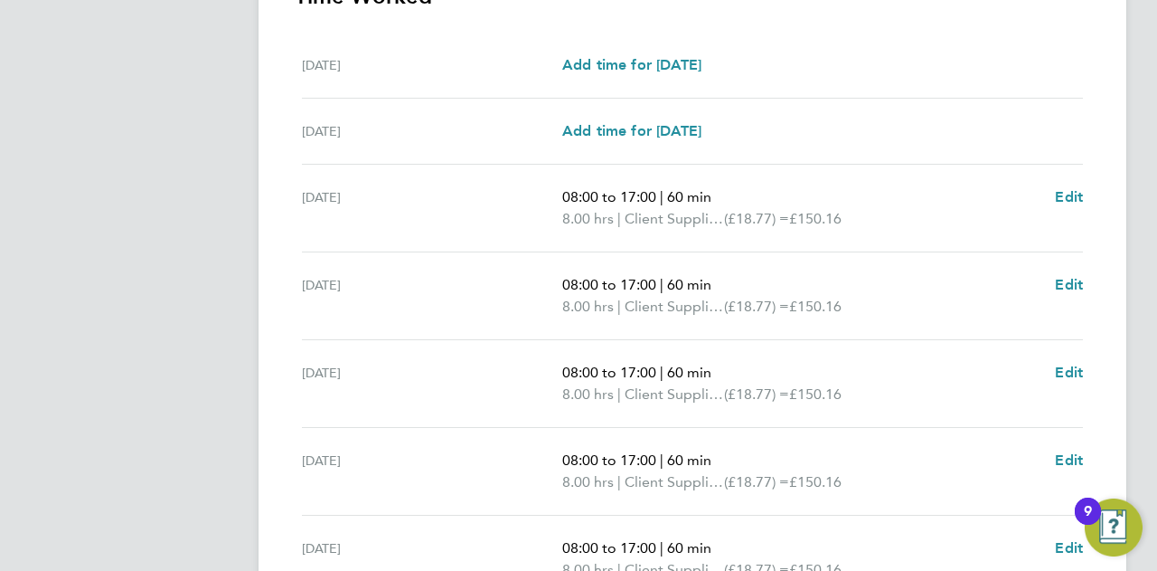
scroll to position [723, 0]
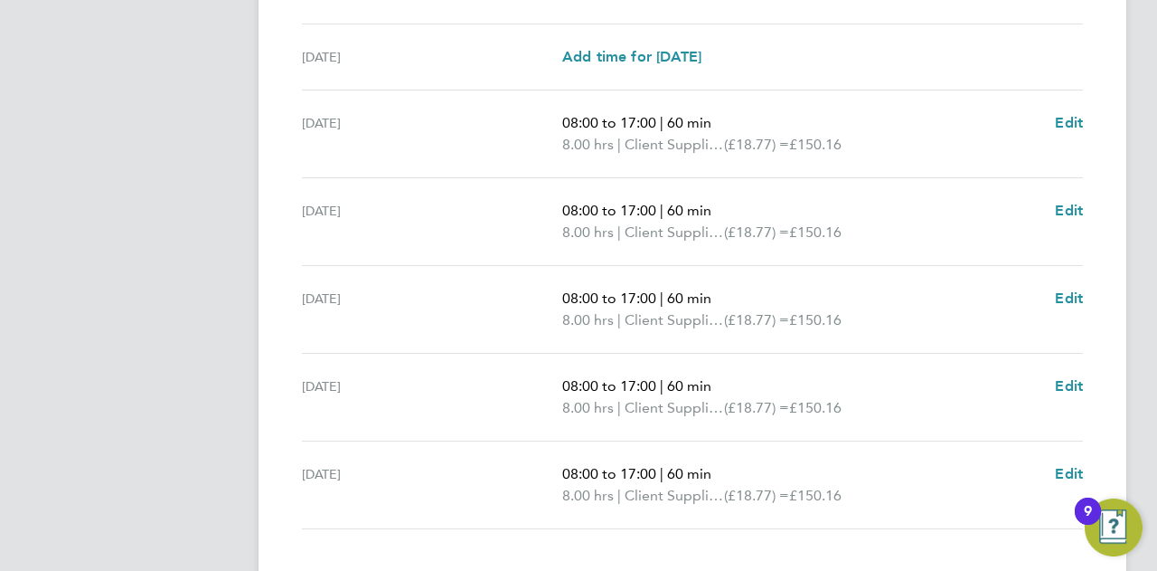
drag, startPoint x: 299, startPoint y: 117, endPoint x: 928, endPoint y: 525, distance: 749.6
click at [928, 525] on section "Time Worked Sat 20 Sep Add time for Sat 20 Sep Add time for Sat 20 Sep Sun 21 S…" at bounding box center [693, 262] width 796 height 708
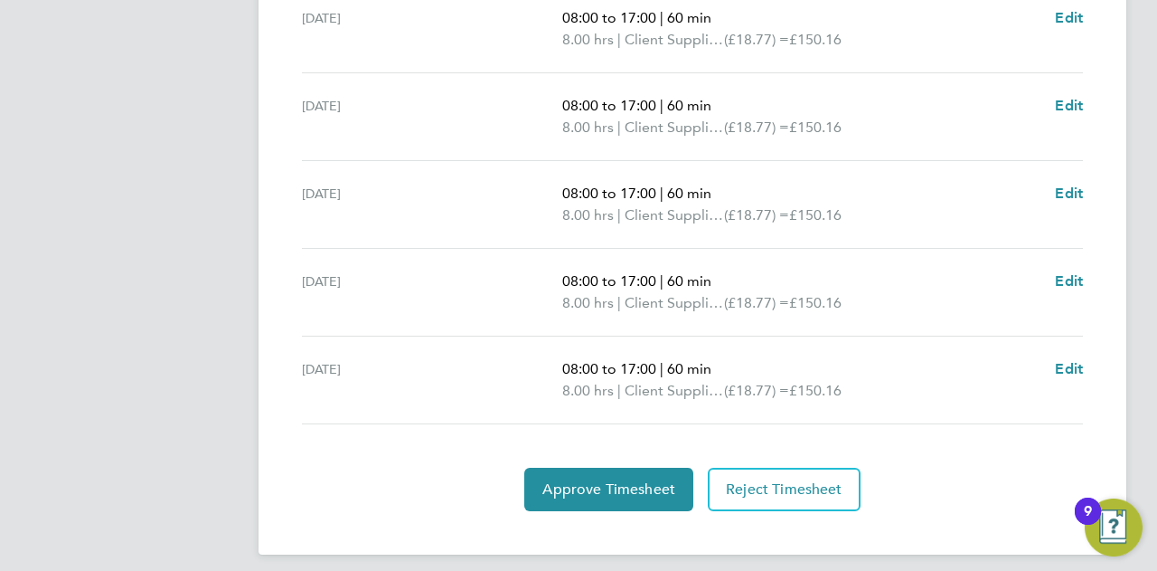
scroll to position [747, 0]
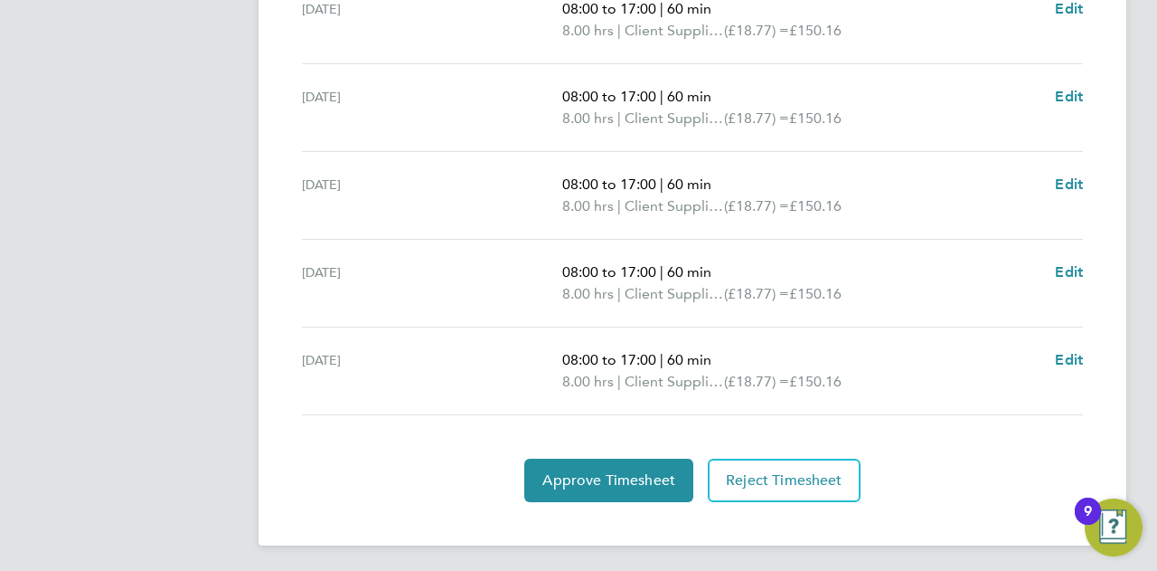
click at [917, 460] on div "Approve Timesheet Reject Timesheet" at bounding box center [693, 479] width 796 height 43
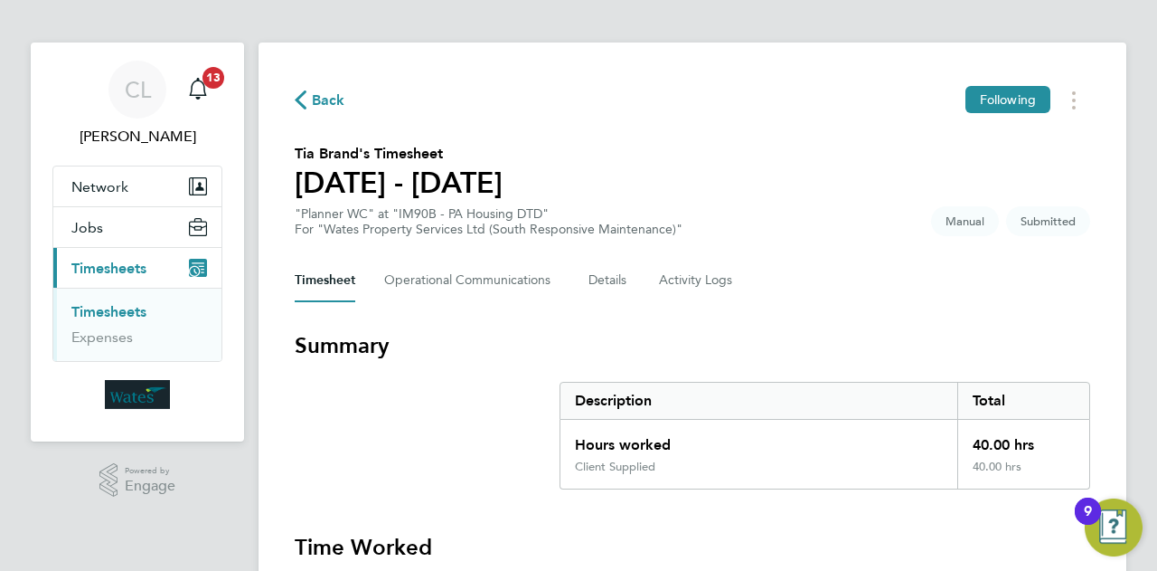
scroll to position [0, 0]
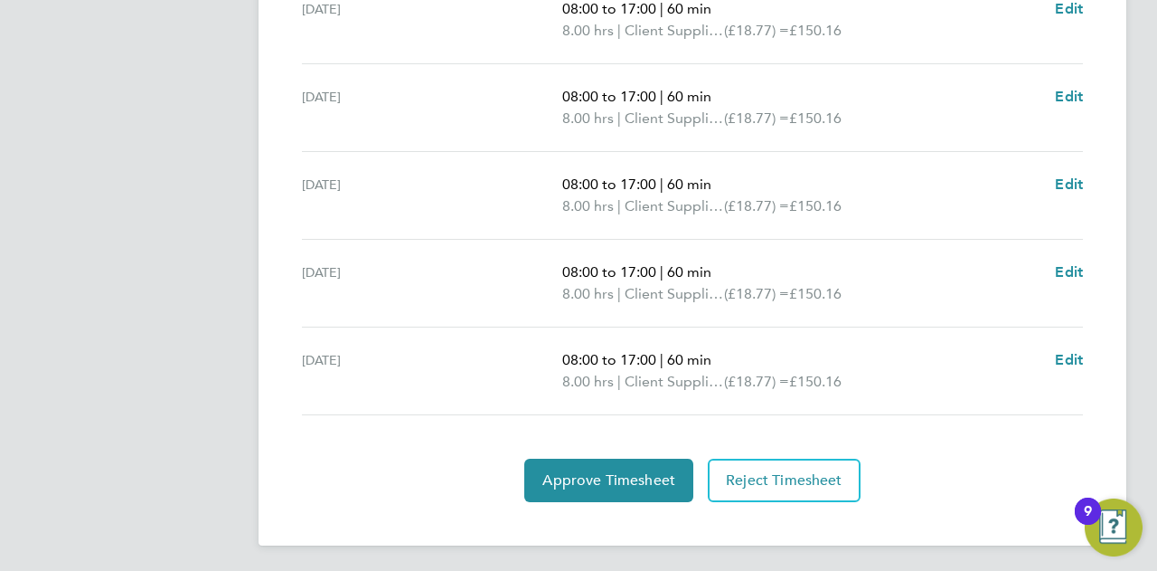
drag, startPoint x: 750, startPoint y: 191, endPoint x: 912, endPoint y: 559, distance: 402.0
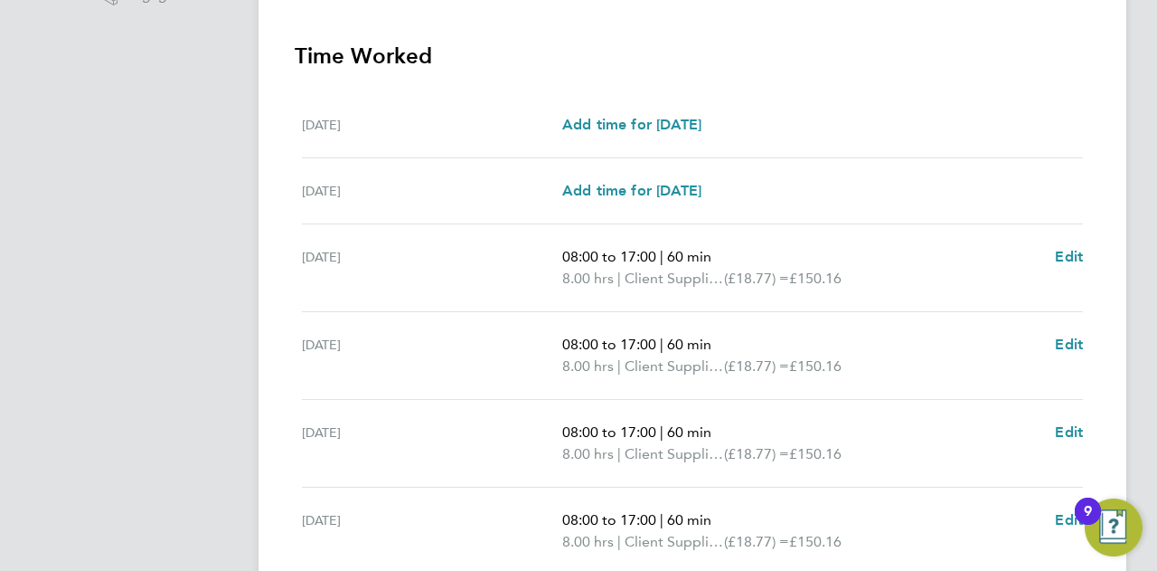
scroll to position [476, 0]
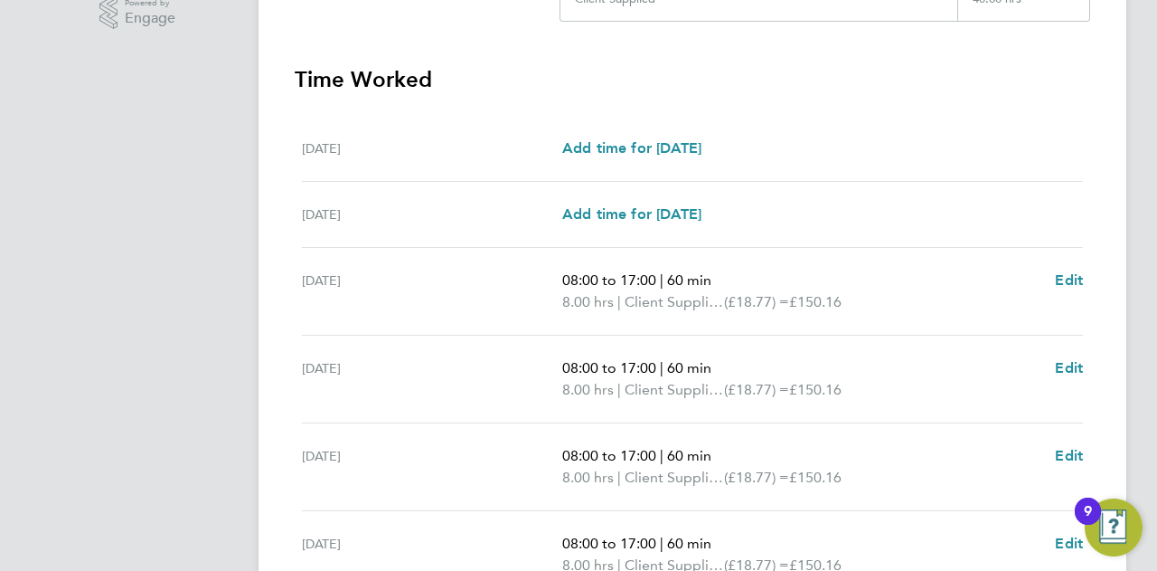
click at [857, 248] on div "Mon 22 Sep 08:00 to 17:00 | 60 min 8.00 hrs | Client Supplied (£18.77) = £150.1…" at bounding box center [692, 292] width 781 height 88
click at [1071, 279] on span "Edit" at bounding box center [1069, 279] width 28 height 17
select select "60"
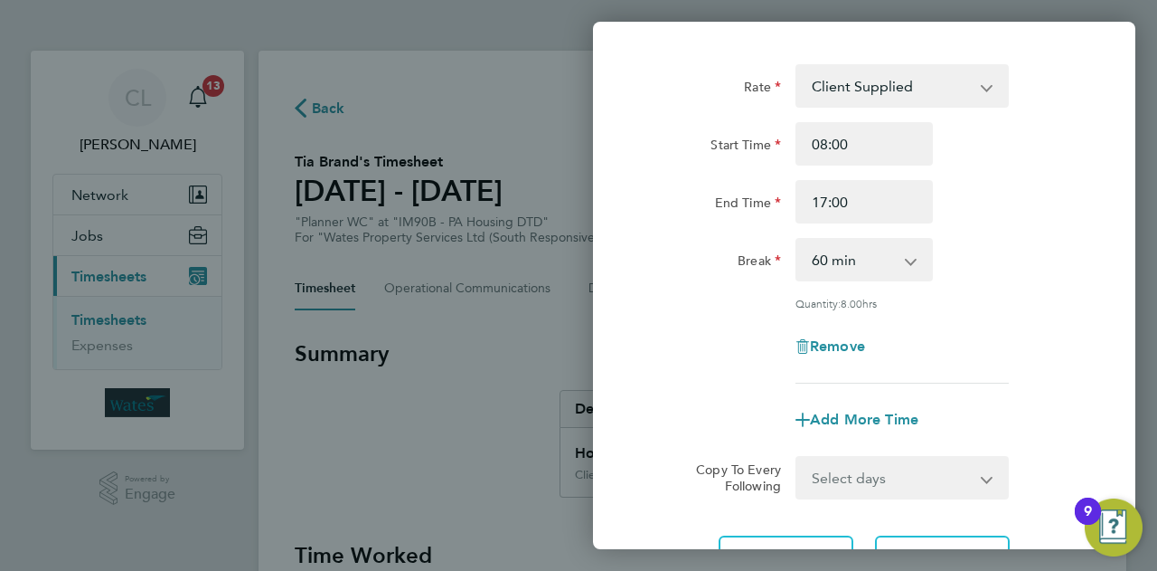
scroll to position [181, 0]
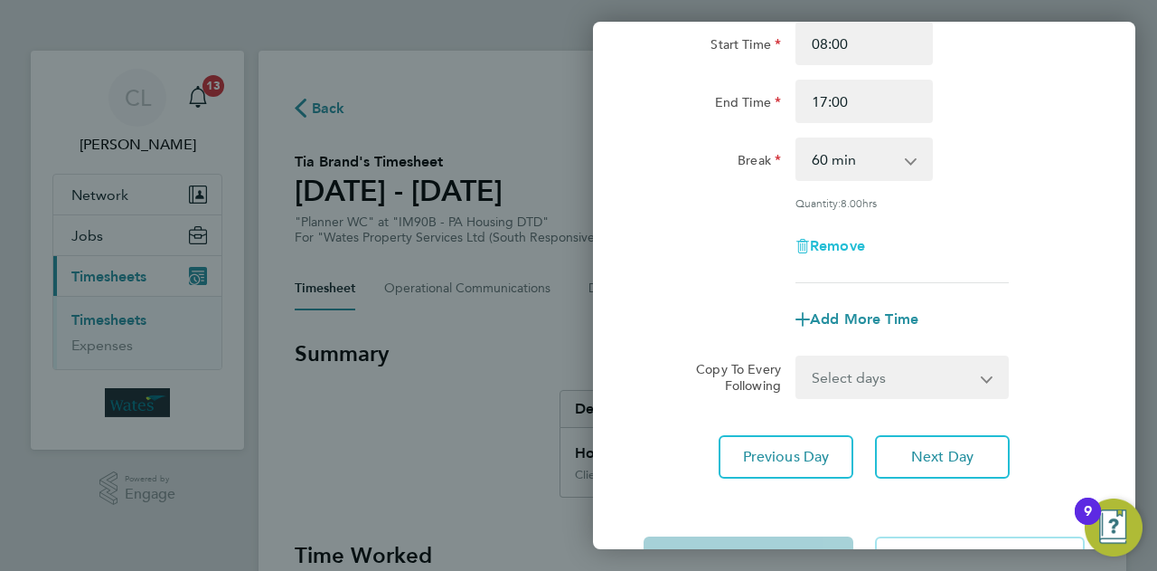
click at [852, 251] on span "Remove" at bounding box center [837, 245] width 55 height 17
select select "null"
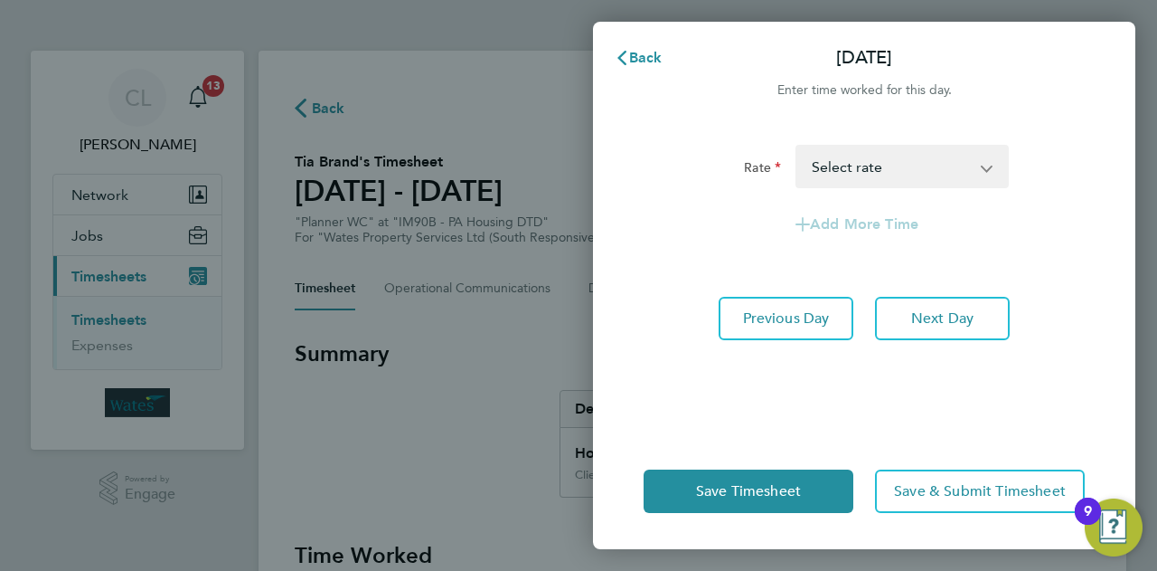
scroll to position [0, 0]
click at [974, 320] on span "Next Day" at bounding box center [942, 318] width 62 height 18
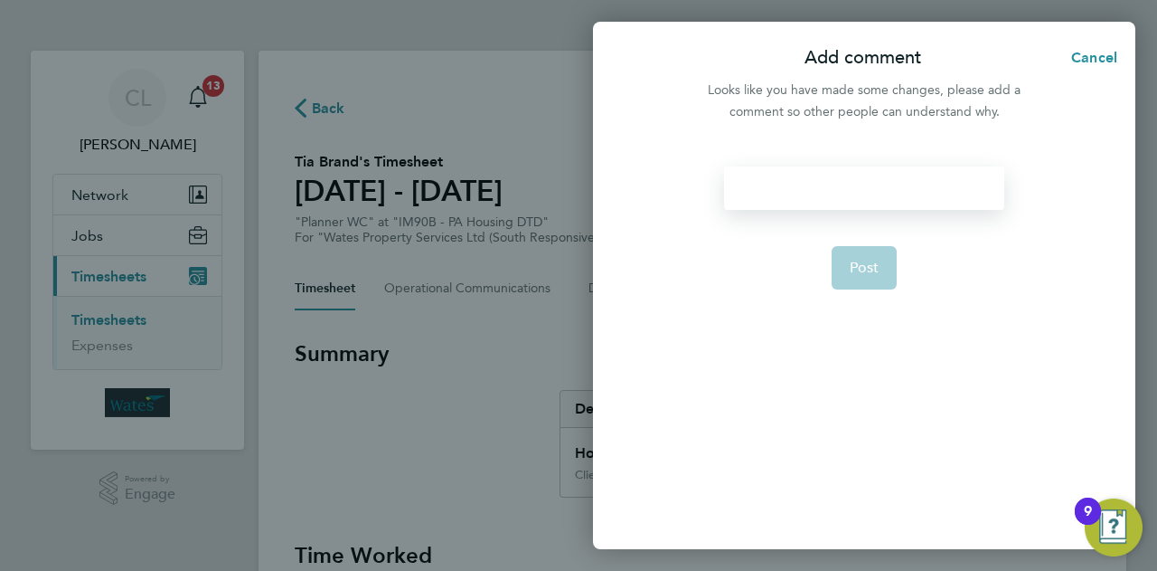
click at [873, 206] on div at bounding box center [863, 187] width 279 height 43
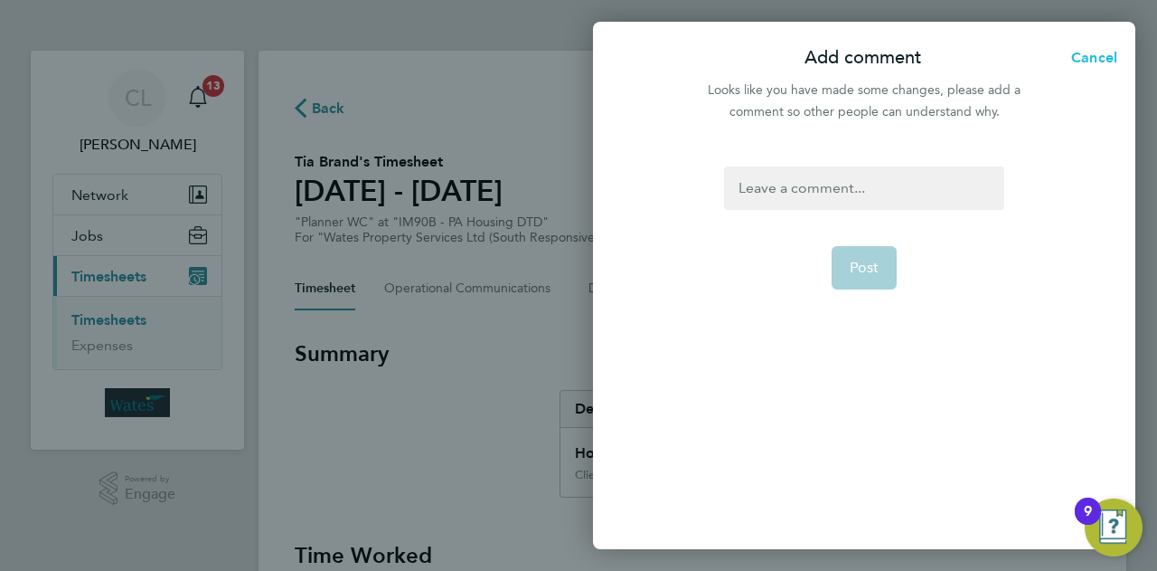
click at [1092, 52] on span "Cancel" at bounding box center [1092, 57] width 52 height 17
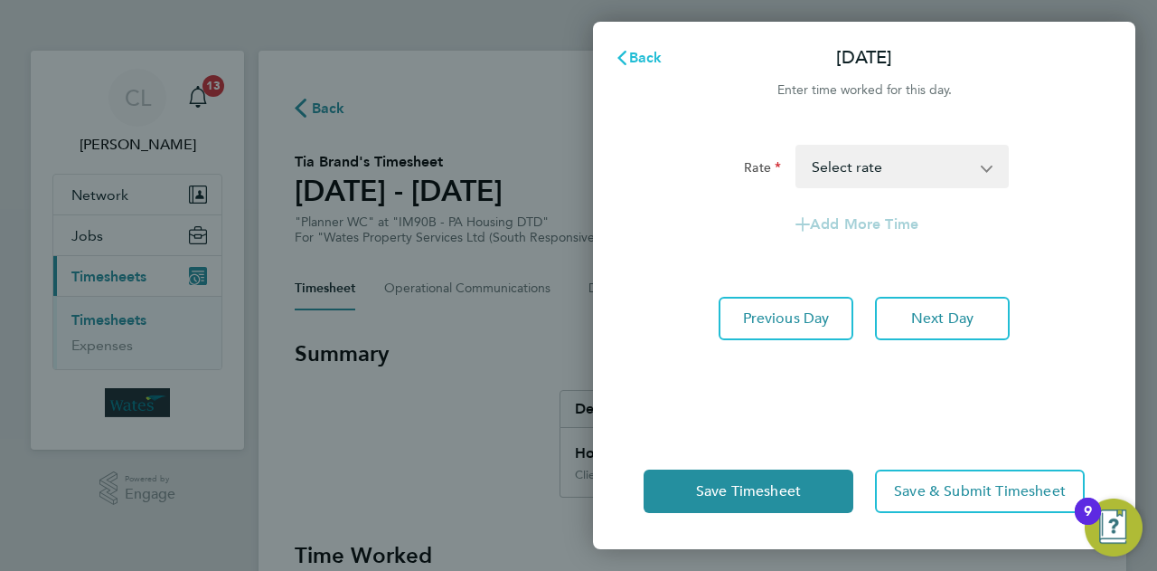
click at [645, 57] on span "Back" at bounding box center [645, 57] width 33 height 17
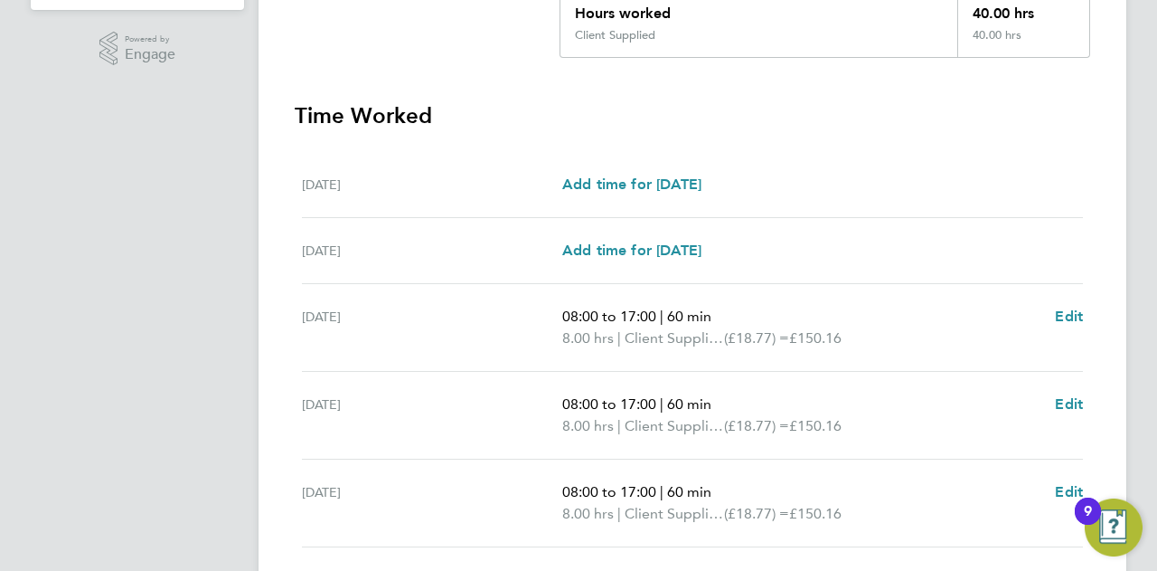
scroll to position [300, 0]
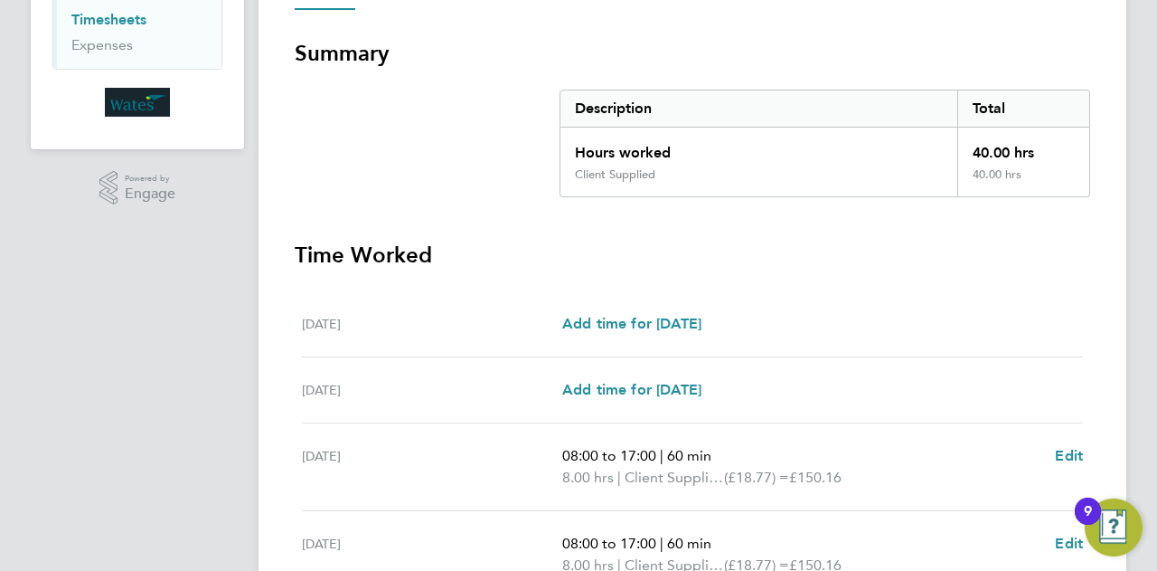
drag, startPoint x: 954, startPoint y: 439, endPoint x: 297, endPoint y: 257, distance: 682.0
click at [283, 256] on div "Back Following Tia Brand's Timesheet 20 - 26 Sept 2025 "Planner WC" at "IM90B -…" at bounding box center [693, 370] width 868 height 1241
click at [696, 253] on h3 "Time Worked" at bounding box center [693, 255] width 796 height 29
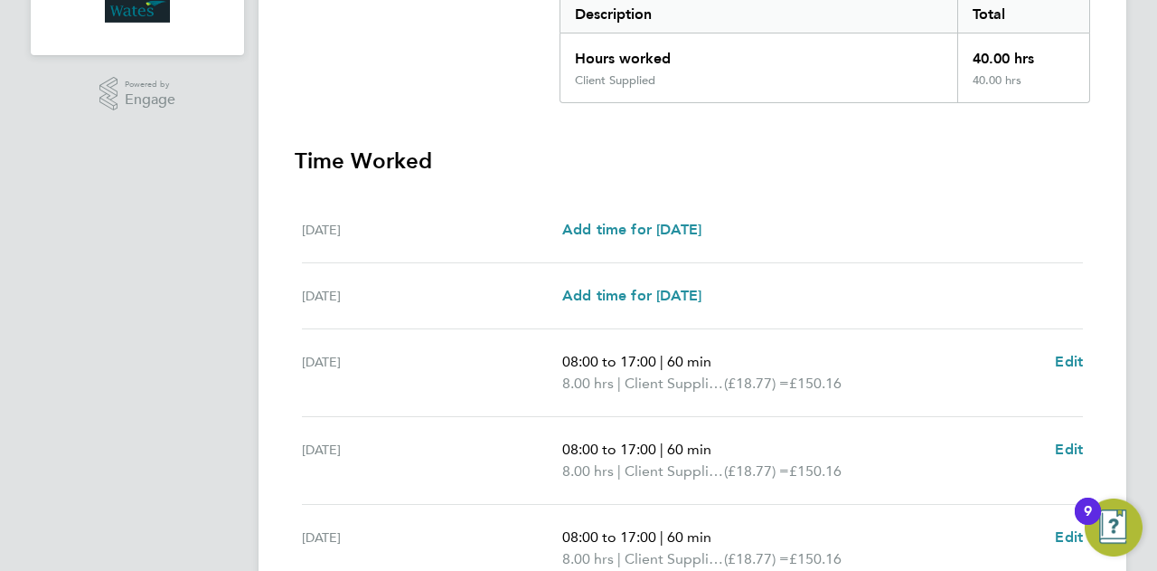
scroll to position [481, 0]
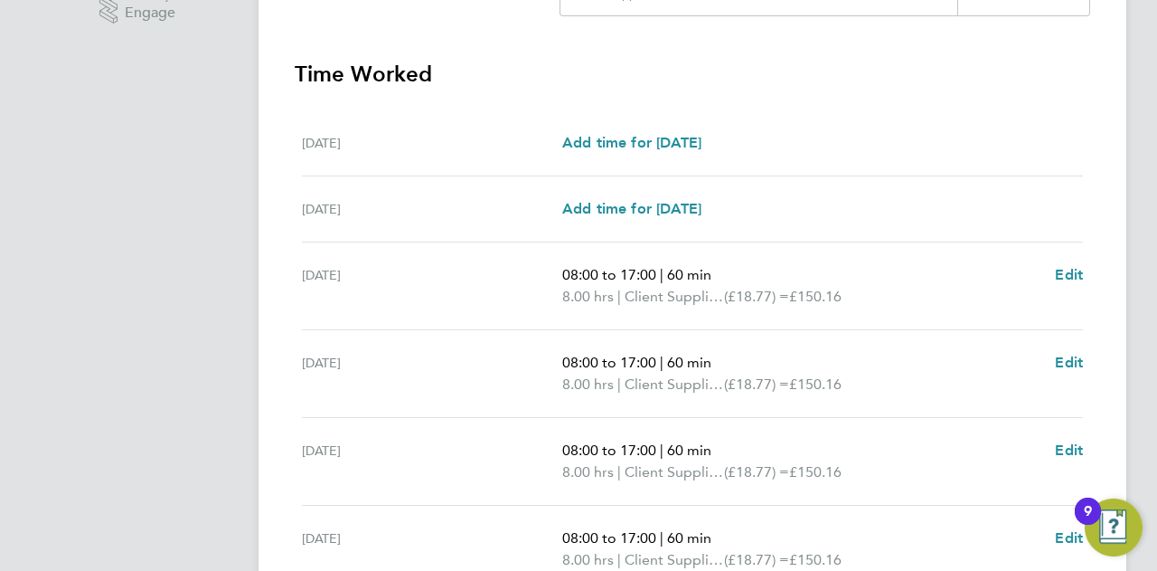
click at [597, 84] on h3 "Time Worked" at bounding box center [693, 74] width 796 height 29
click at [429, 73] on h3 "Time Worked" at bounding box center [693, 74] width 796 height 29
click at [428, 73] on h3 "Time Worked" at bounding box center [693, 74] width 796 height 29
drag, startPoint x: 308, startPoint y: 66, endPoint x: 448, endPoint y: 76, distance: 140.5
click at [448, 76] on div "Back Following Tia Brand's Timesheet 20 - 26 Sept 2025 "Planner WC" at "IM90B -…" at bounding box center [693, 190] width 868 height 1241
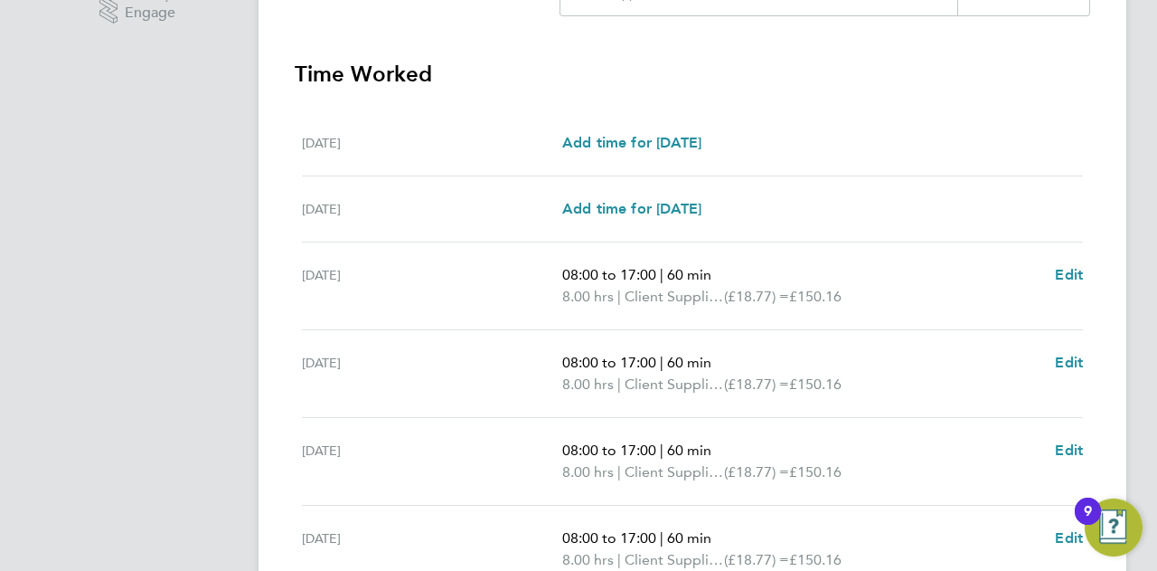
click at [448, 72] on h3 "Time Worked" at bounding box center [693, 74] width 796 height 29
drag, startPoint x: 457, startPoint y: 80, endPoint x: 263, endPoint y: 48, distance: 197.0
click at [263, 48] on div "Back Following Tia Brand's Timesheet 20 - 26 Sept 2025 "Planner WC" at "IM90B -…" at bounding box center [693, 190] width 868 height 1241
drag, startPoint x: 418, startPoint y: 98, endPoint x: 410, endPoint y: 102, distance: 9.3
click at [416, 99] on section "Time Worked Sat 20 Sep Add time for Sat 20 Sep Add time for Sat 20 Sep Sun 21 S…" at bounding box center [693, 414] width 796 height 708
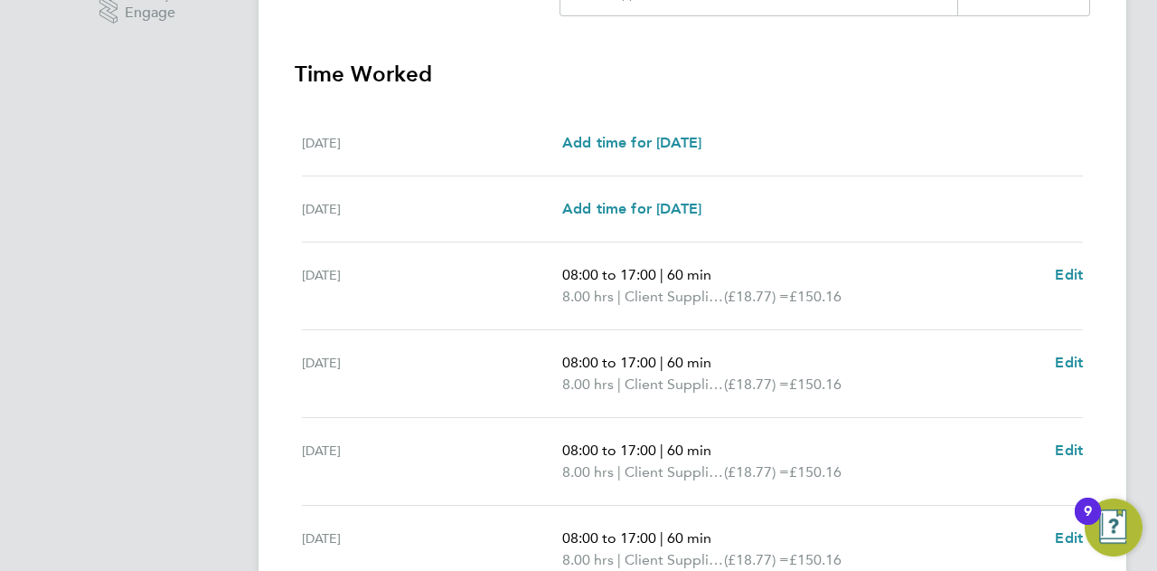
drag, startPoint x: 453, startPoint y: 69, endPoint x: 311, endPoint y: 64, distance: 142.0
click at [288, 64] on div "Back Following Tia Brand's Timesheet 20 - 26 Sept 2025 "Planner WC" at "IM90B -…" at bounding box center [693, 190] width 868 height 1241
click at [423, 64] on h3 "Time Worked" at bounding box center [693, 74] width 796 height 29
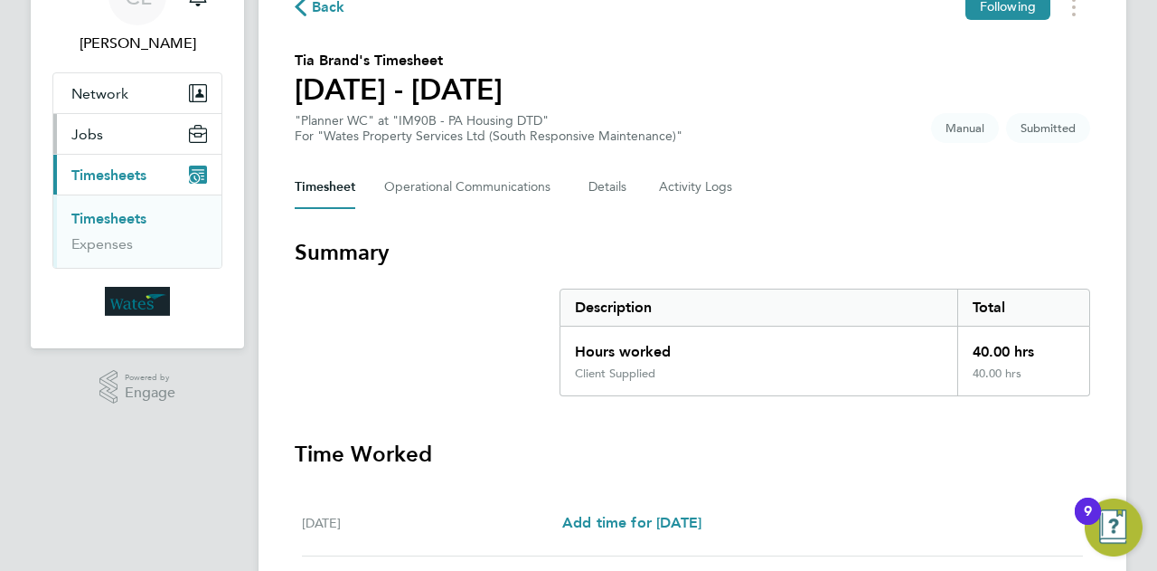
scroll to position [0, 0]
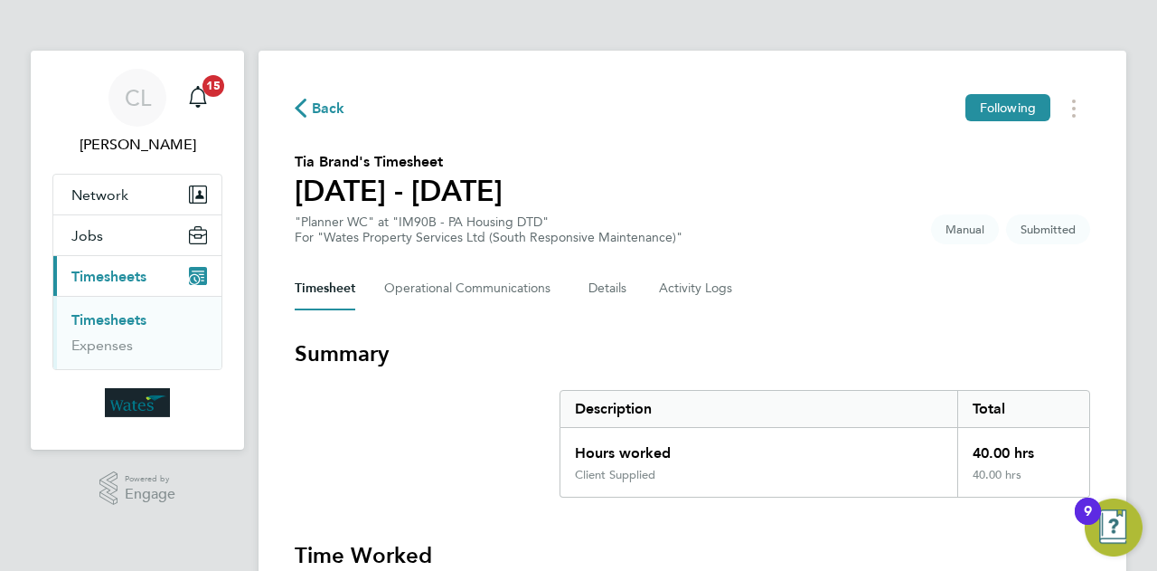
drag, startPoint x: 101, startPoint y: 295, endPoint x: 96, endPoint y: 303, distance: 9.8
click at [101, 300] on ul "Timesheets Expenses" at bounding box center [137, 332] width 168 height 73
click at [102, 316] on link "Timesheets" at bounding box center [108, 319] width 75 height 17
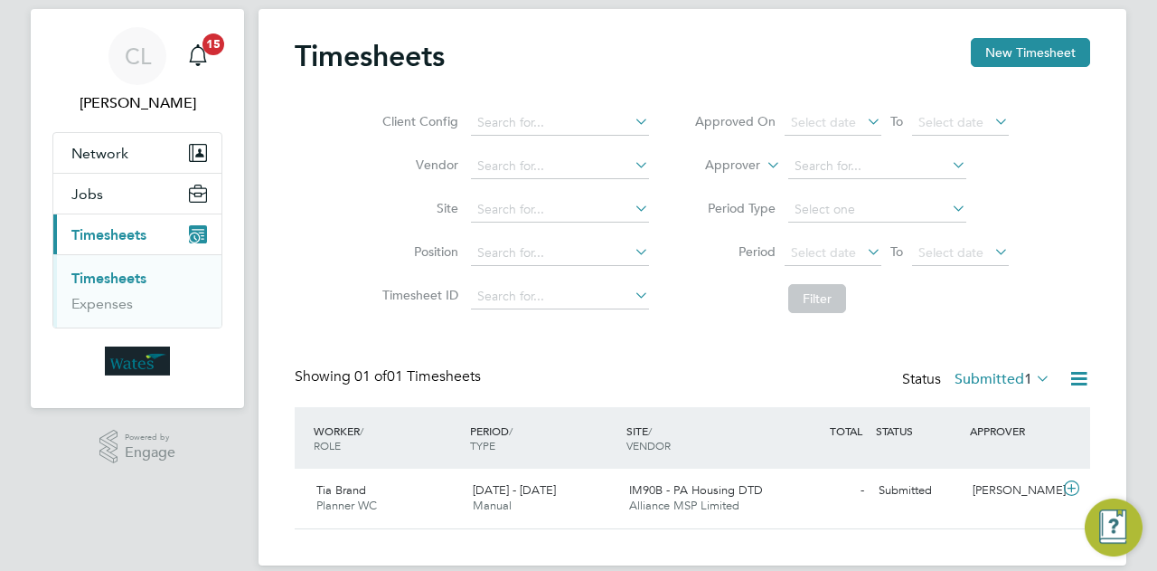
scroll to position [63, 0]
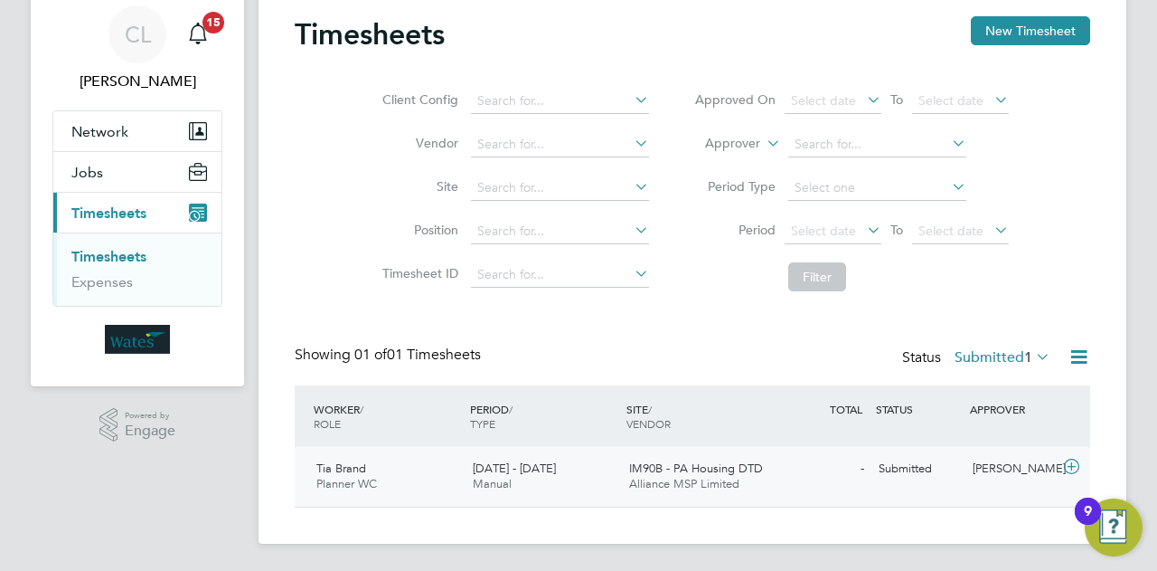
click at [961, 464] on div "Submitted" at bounding box center [919, 469] width 94 height 30
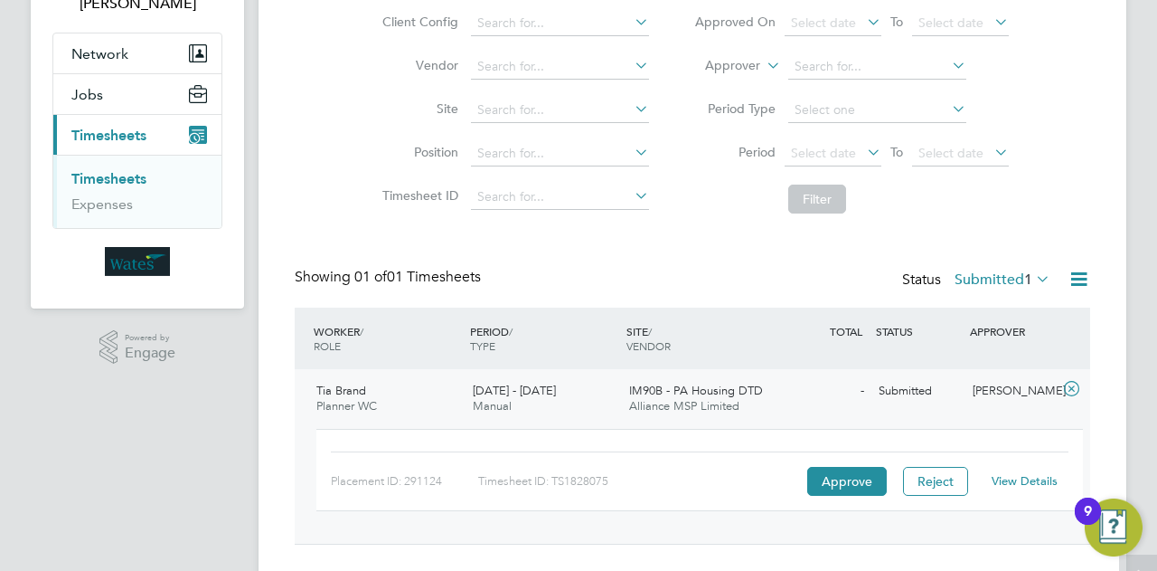
scroll to position [178, 0]
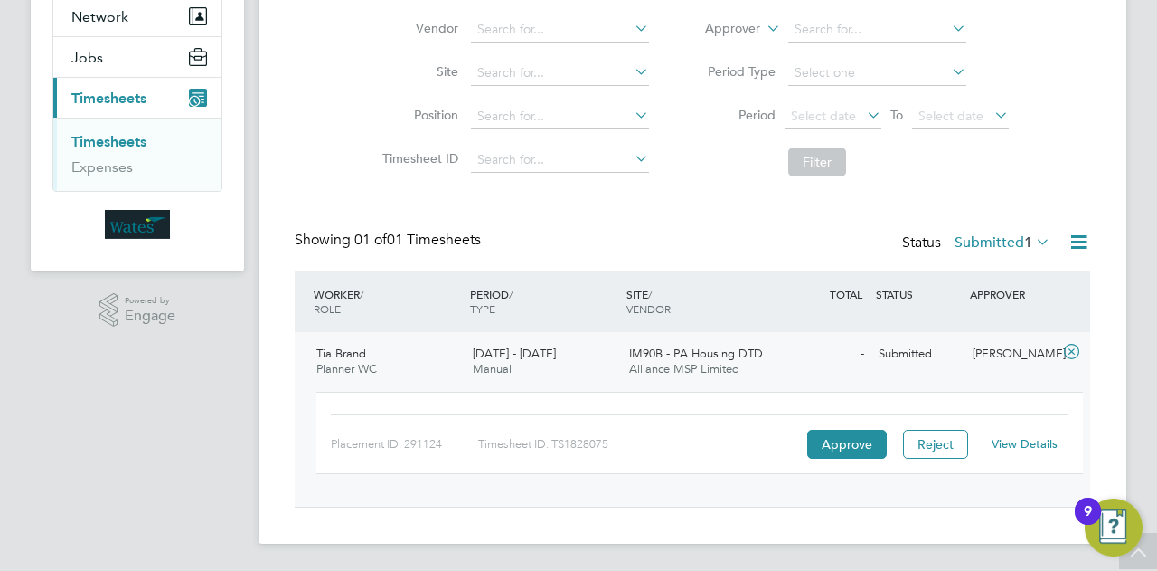
click at [1025, 445] on link "View Details" at bounding box center [1025, 443] width 66 height 15
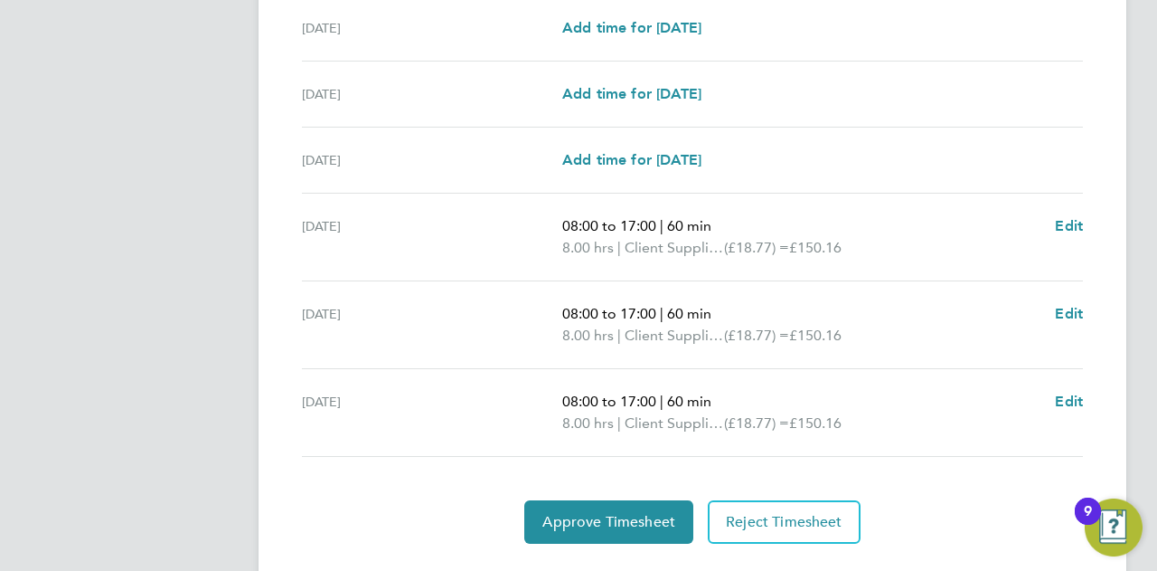
scroll to position [703, 0]
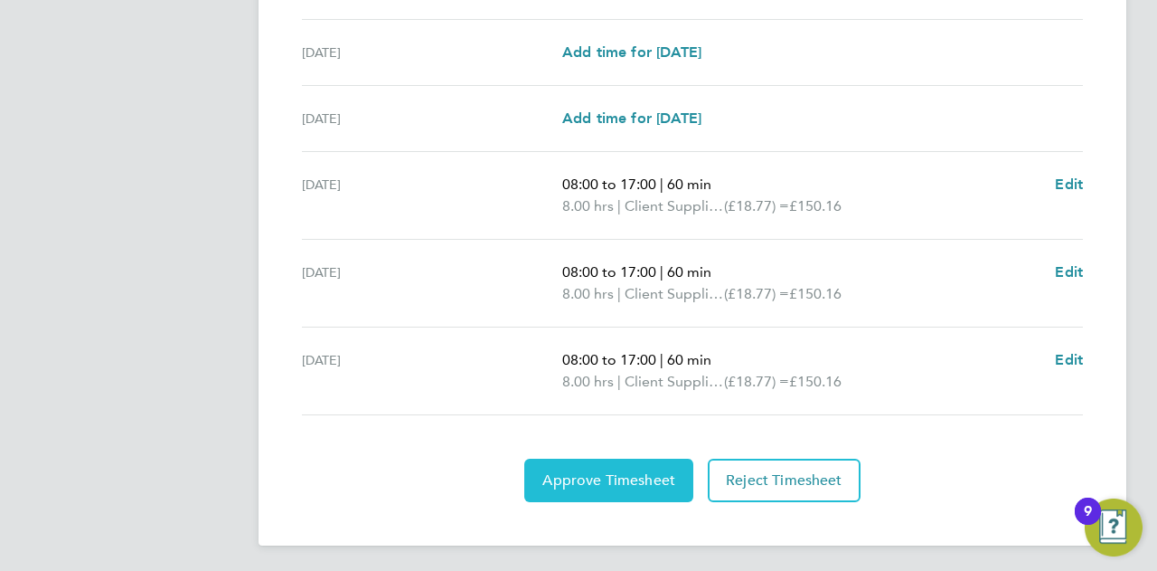
click at [667, 479] on span "Approve Timesheet" at bounding box center [608, 480] width 133 height 18
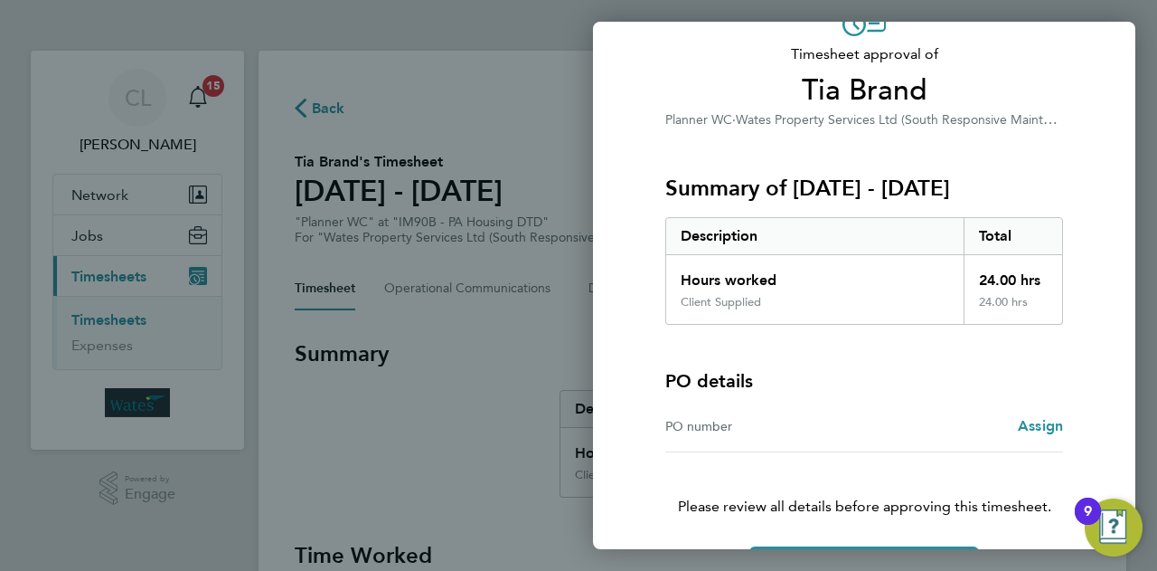
scroll to position [169, 0]
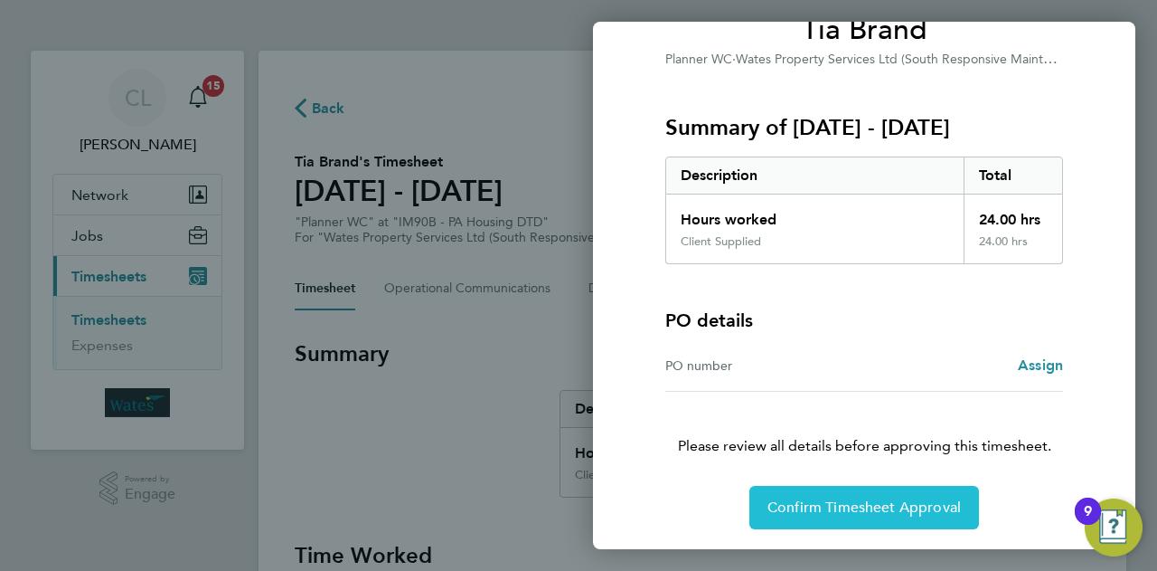
click at [895, 511] on span "Confirm Timesheet Approval" at bounding box center [864, 507] width 193 height 18
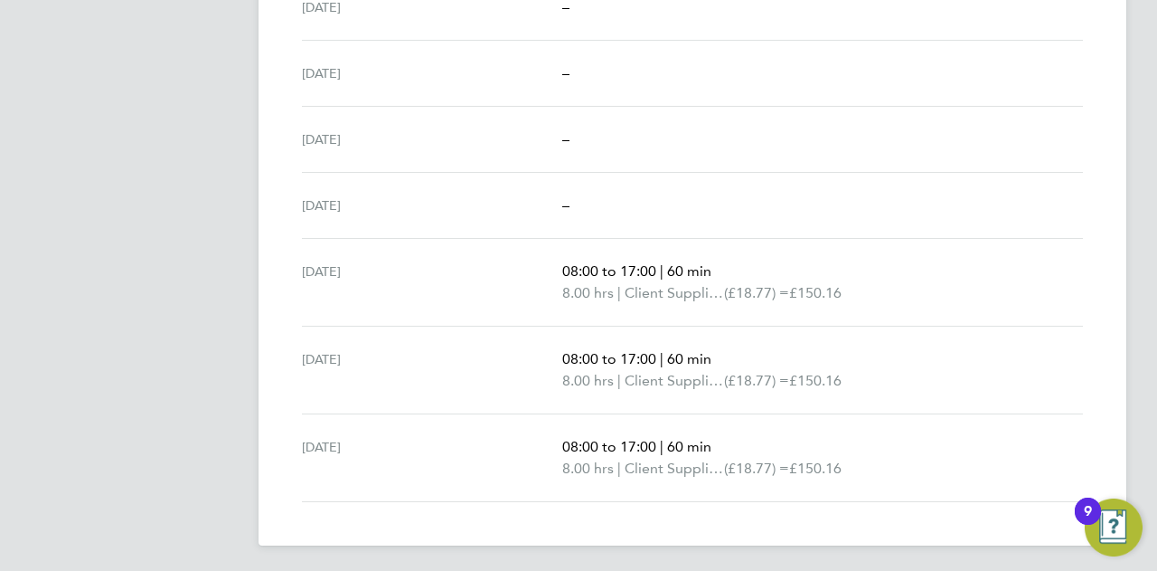
drag, startPoint x: 884, startPoint y: 540, endPoint x: 922, endPoint y: 596, distance: 67.7
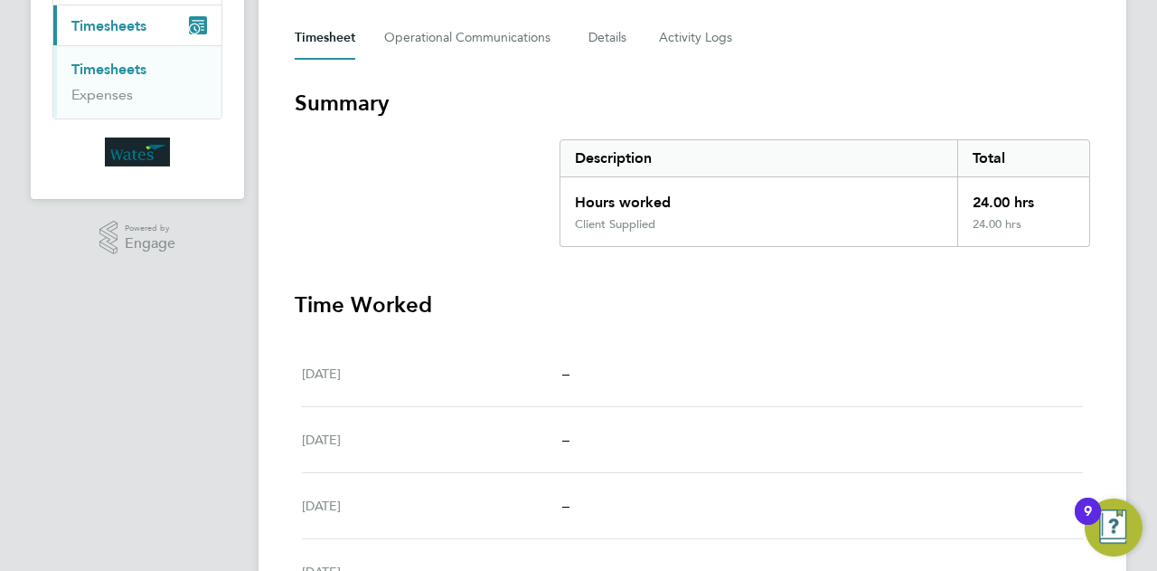
scroll to position [165, 0]
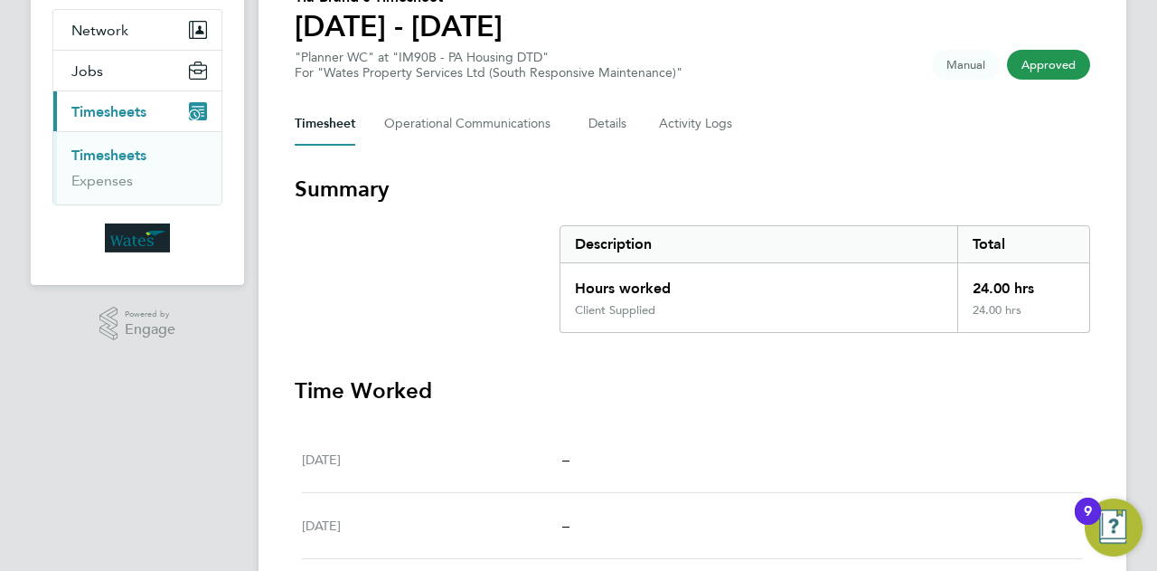
click at [766, 169] on div "Back Following Tia Brand's Timesheet [DATE] - [DATE] "Planner WC" at "IM90B - P…" at bounding box center [693, 441] width 868 height 1111
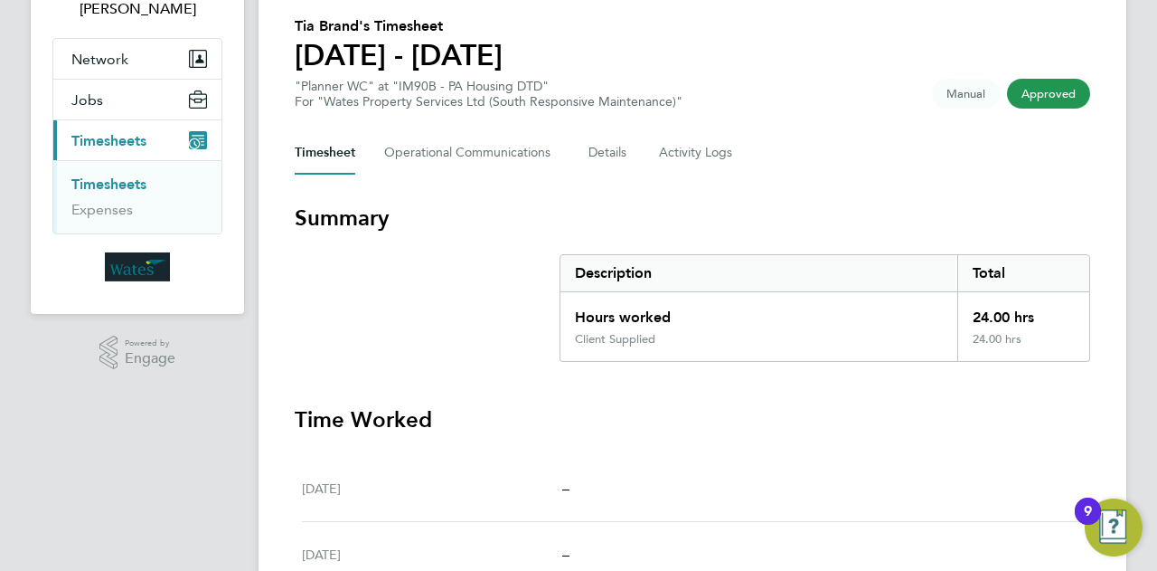
scroll to position [0, 0]
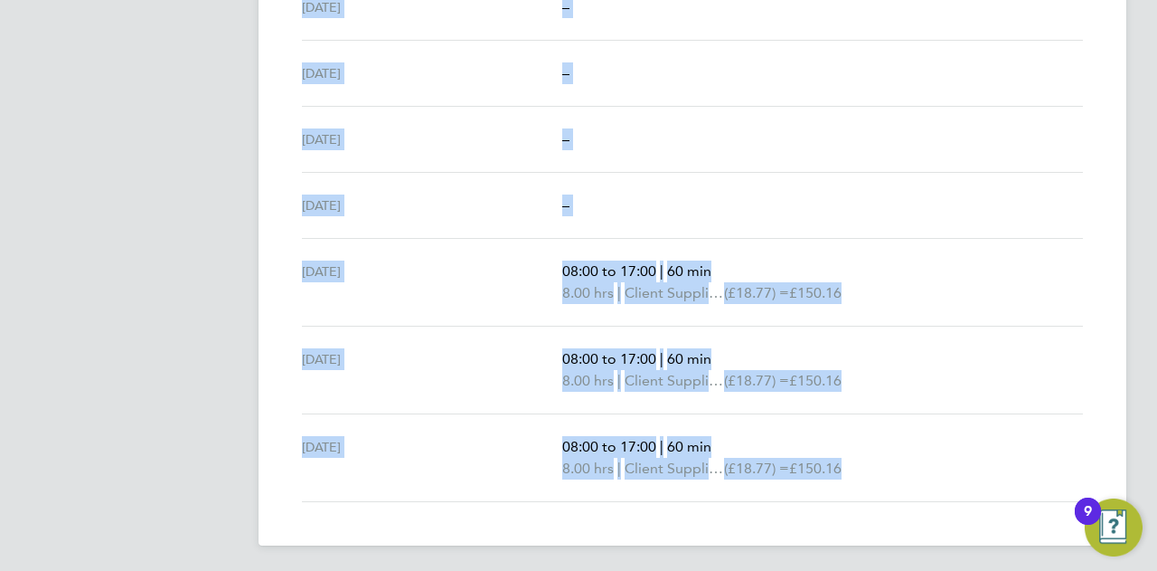
drag, startPoint x: 425, startPoint y: 135, endPoint x: 879, endPoint y: 203, distance: 459.1
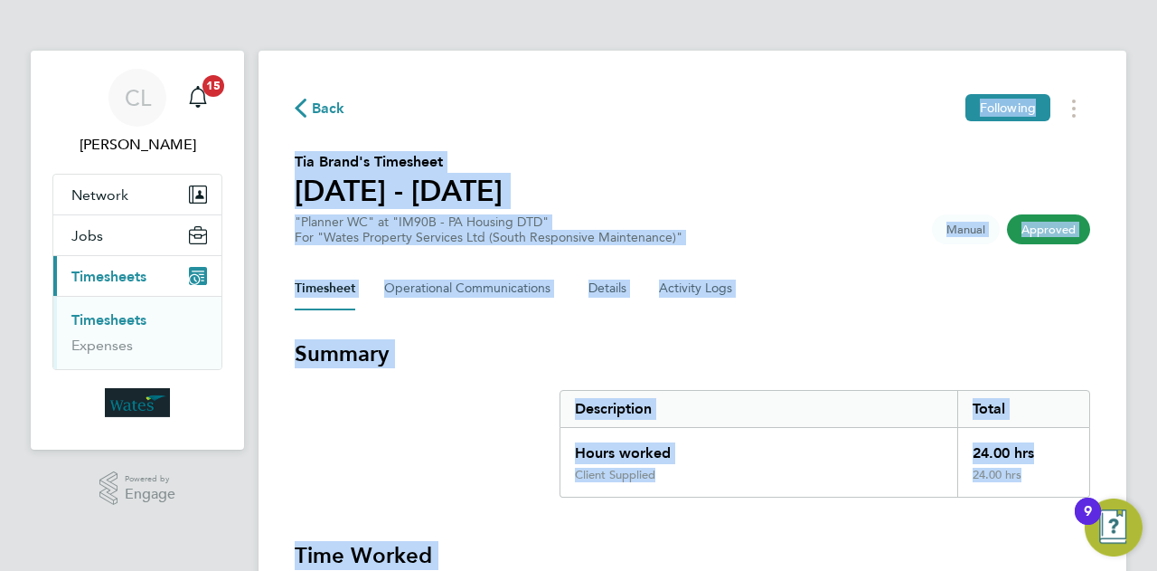
click at [908, 115] on div "Back Following" at bounding box center [693, 108] width 796 height 28
click at [1038, 167] on section "Tia Brand's Timesheet [DATE] - [DATE] "Planner WC" at "IM90B - PA Housing DTD" …" at bounding box center [693, 198] width 796 height 94
click at [984, 227] on span "Manual" at bounding box center [966, 229] width 68 height 30
